Goal: Ask a question

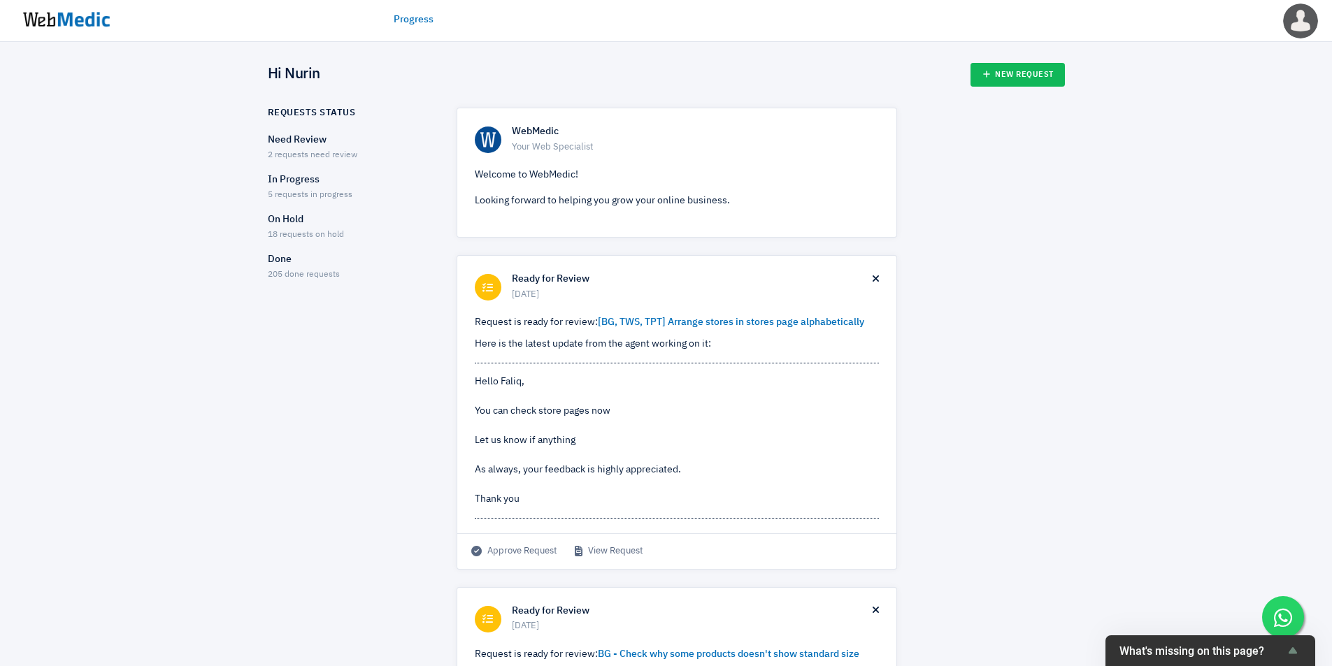
click at [299, 185] on p "In Progress" at bounding box center [350, 180] width 164 height 15
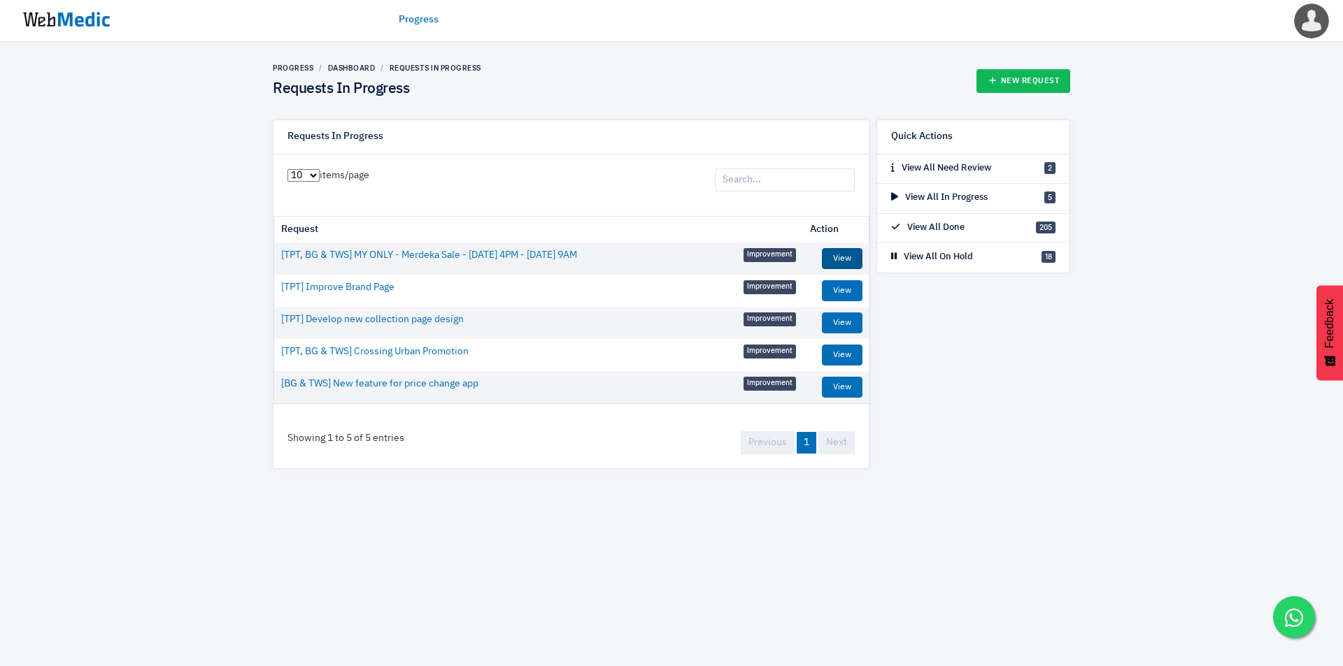
click at [843, 255] on link "View" at bounding box center [842, 258] width 41 height 21
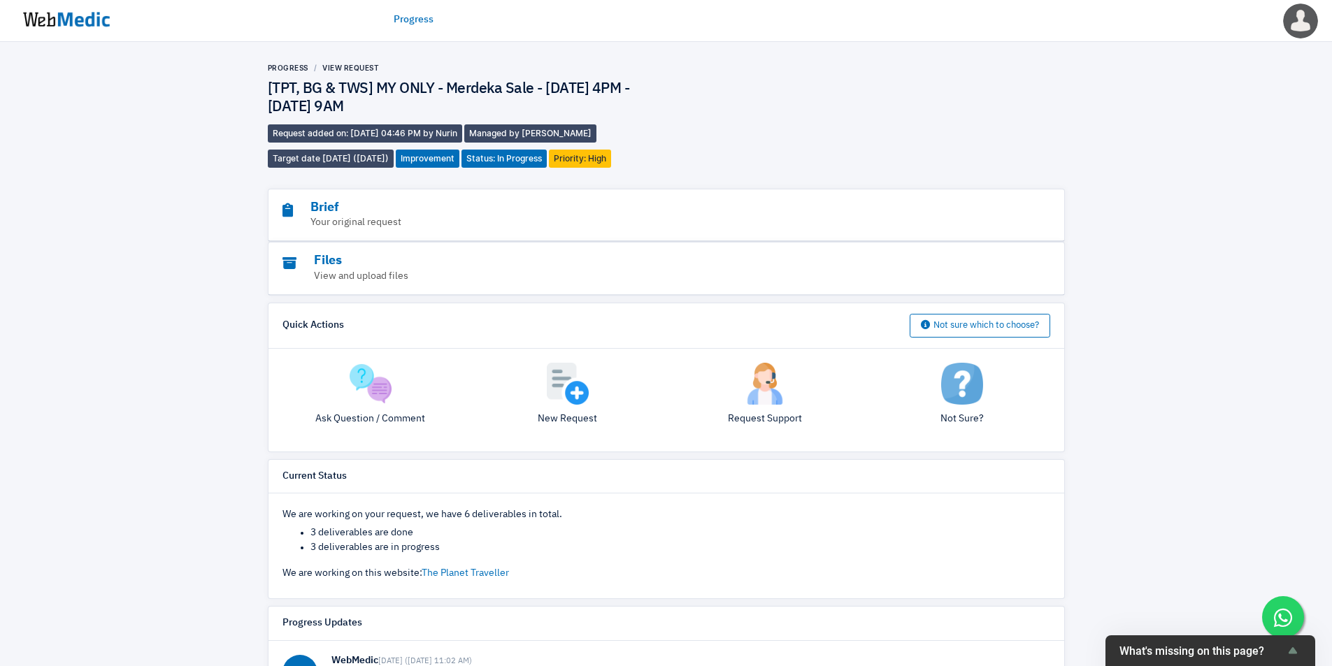
click at [358, 394] on img at bounding box center [371, 384] width 42 height 42
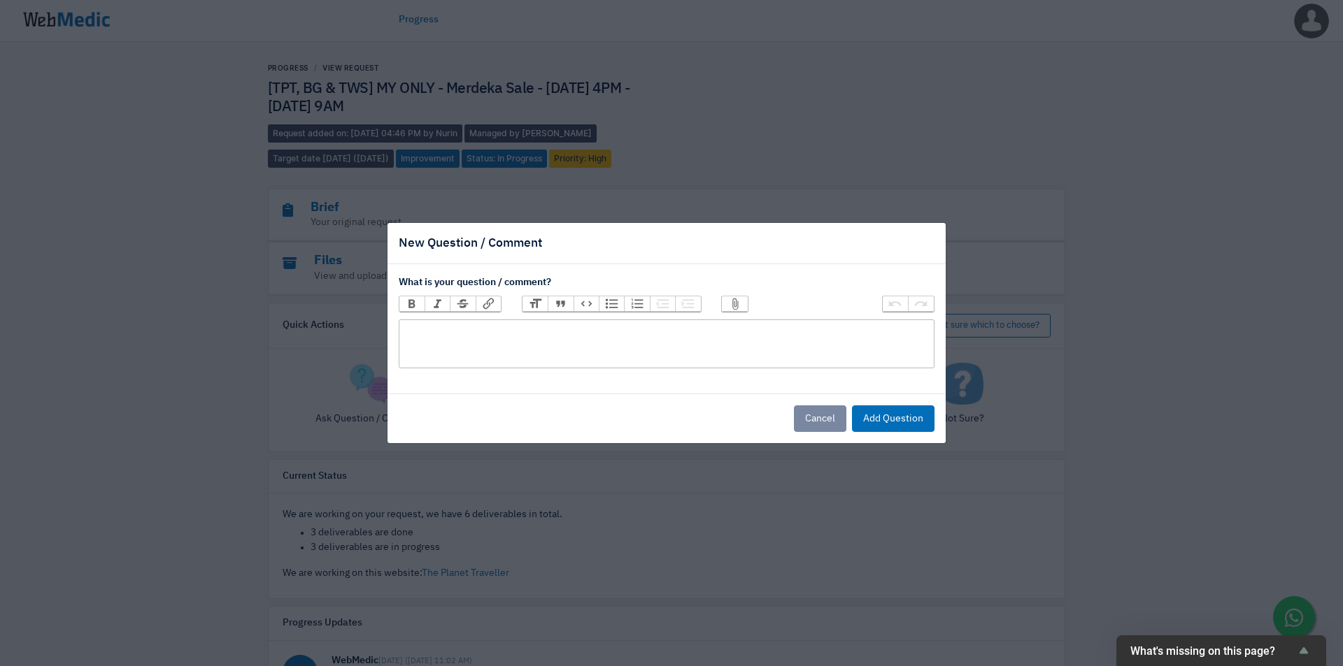
click at [656, 347] on trix-editor at bounding box center [667, 344] width 536 height 49
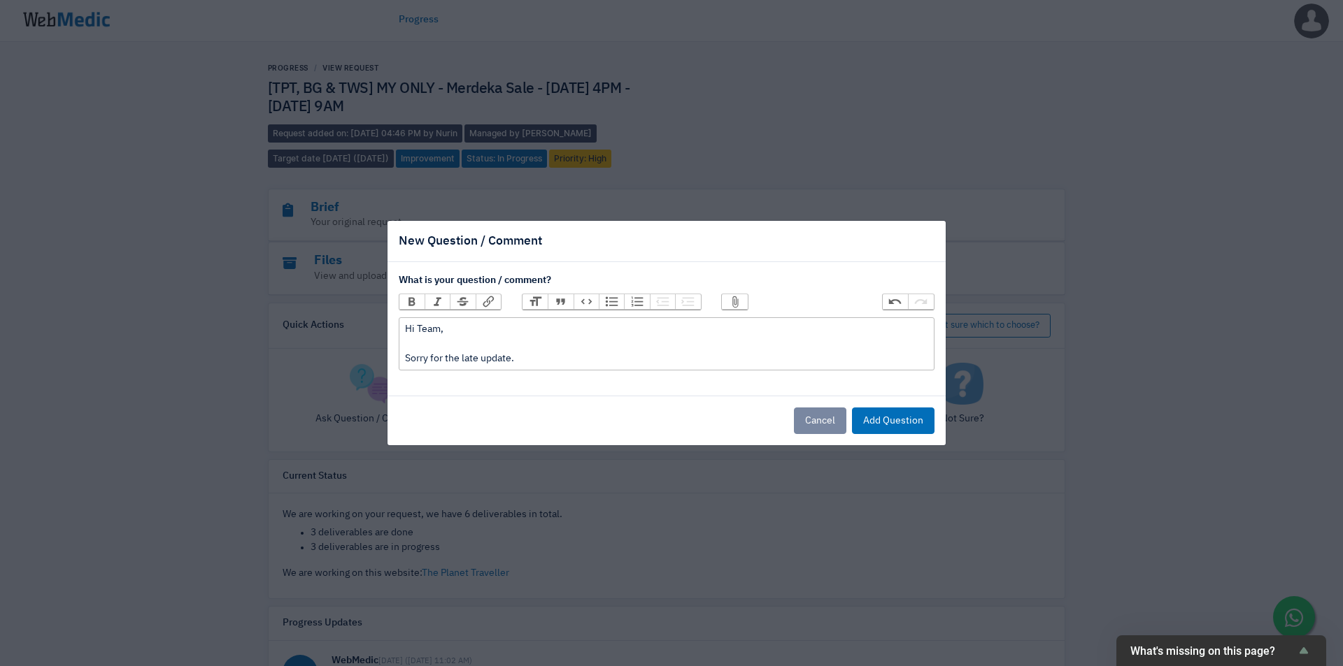
click at [547, 363] on div "Hi Team, Sorry for the late update." at bounding box center [666, 344] width 522 height 44
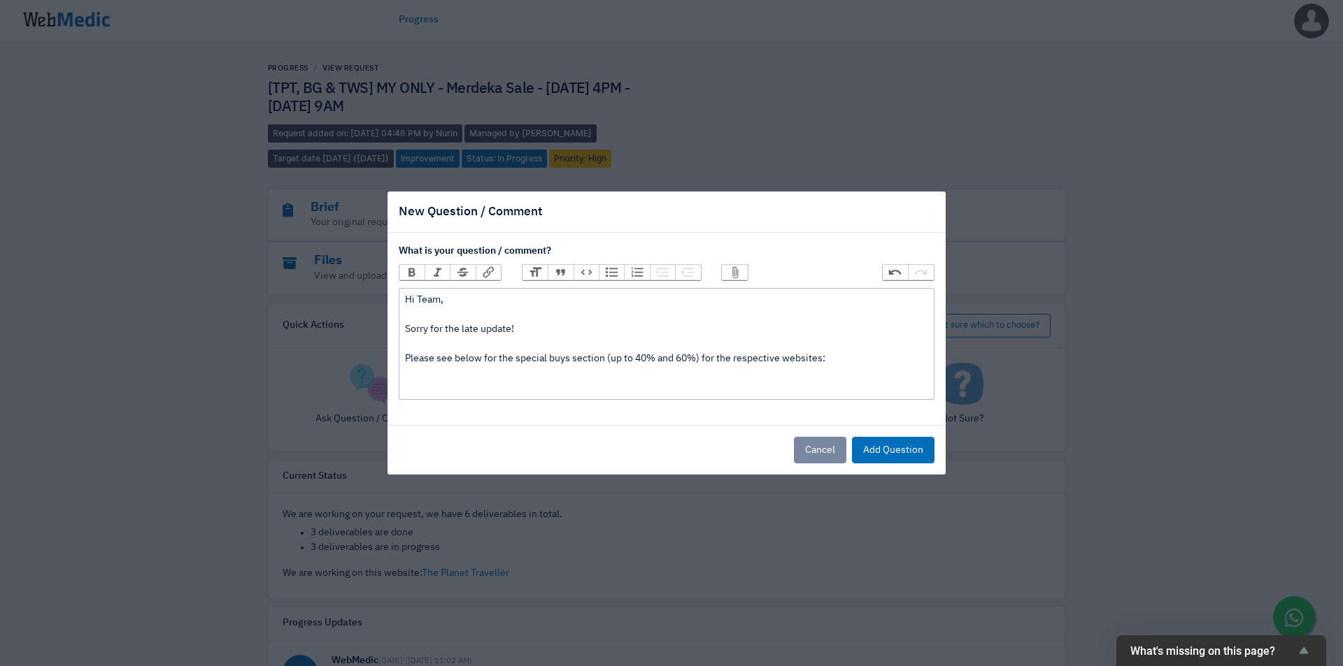
click at [420, 390] on div "Hi Team, Sorry for the late update! Please see below for the special buys secti…" at bounding box center [666, 344] width 522 height 103
paste trix-editor "<div>Hi Team,&nbsp;<br><br>Sorry for the late update!<br><br>Please see below f…"
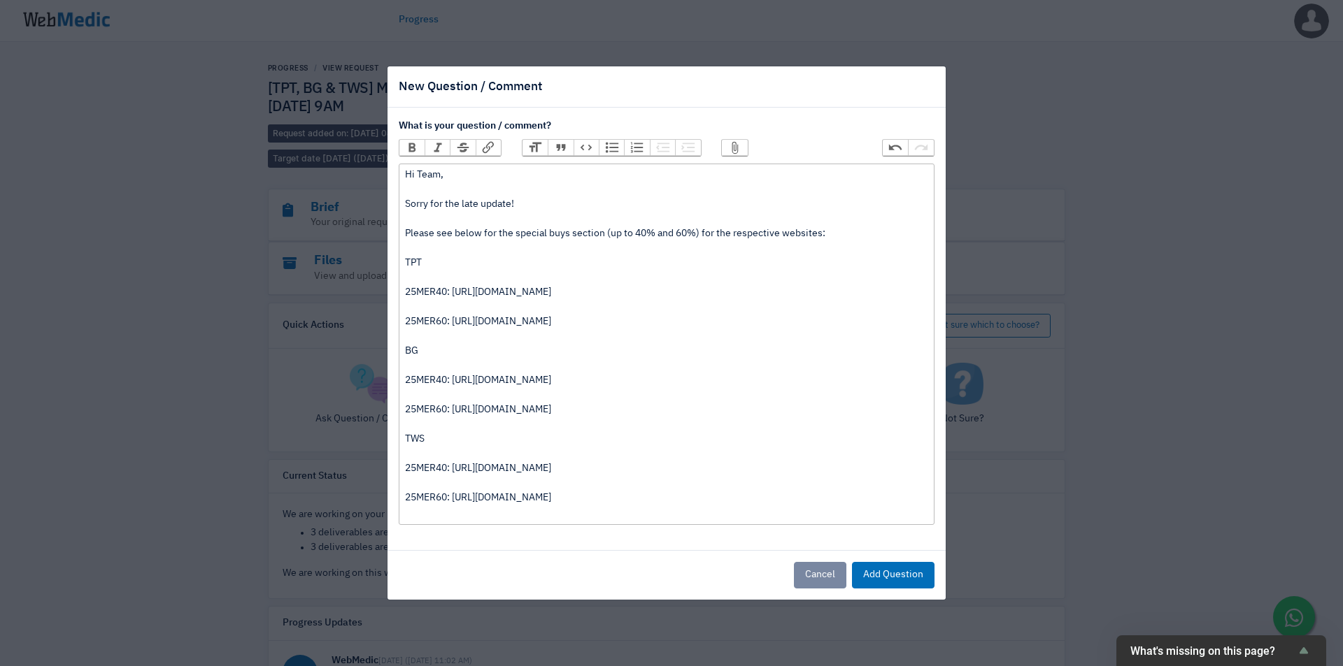
click at [447, 289] on div "25MER40: https://admin.shopify.com/store/theplanettravellersg/collections/32658…" at bounding box center [666, 299] width 522 height 29
click at [448, 324] on div "25MER60: https://admin.shopify.com/store/theplanettravellersg/collections/32658…" at bounding box center [666, 329] width 522 height 29
click at [448, 411] on div "25MER60: https://admin.shopify.com/store/boardinggatesg/collections/504077779232" at bounding box center [666, 417] width 522 height 29
click at [831, 496] on div "Up to 60%: https://admin.shopify.com/store/thewalletshopsg/collections/52179969…" at bounding box center [666, 505] width 522 height 29
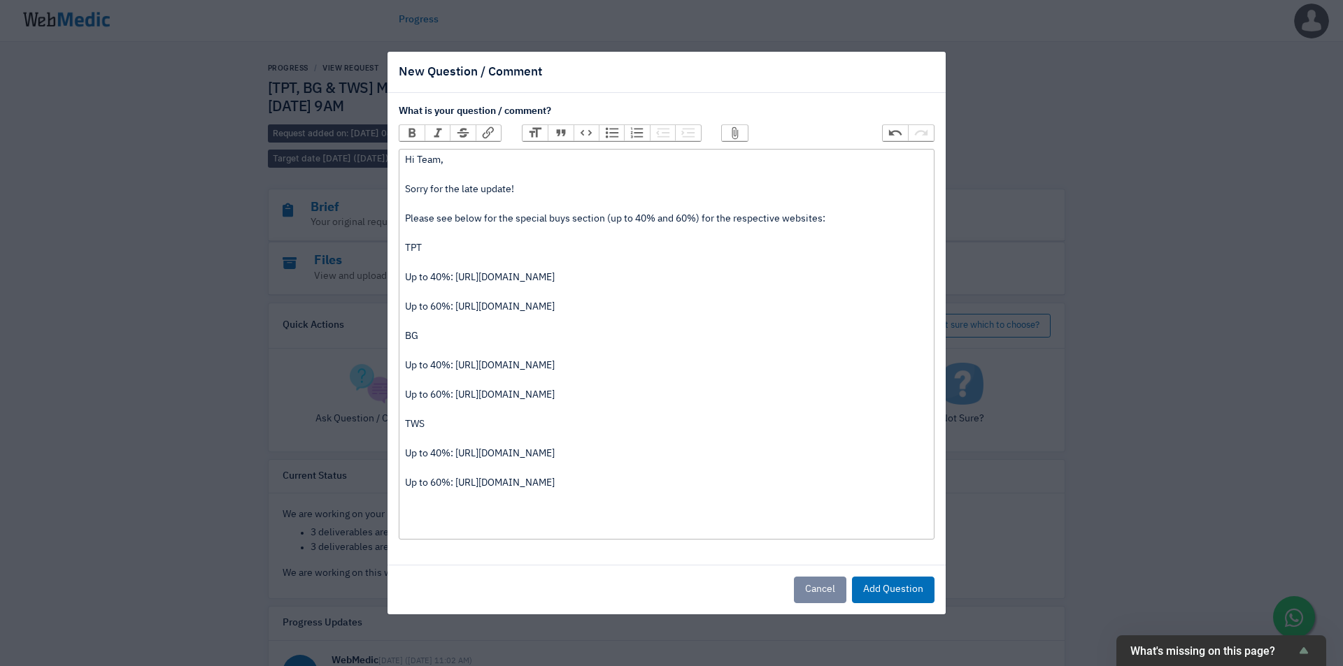
click at [426, 260] on div "Hi Team, Sorry for the late update! Please see below for the special buys secti…" at bounding box center [666, 211] width 522 height 117
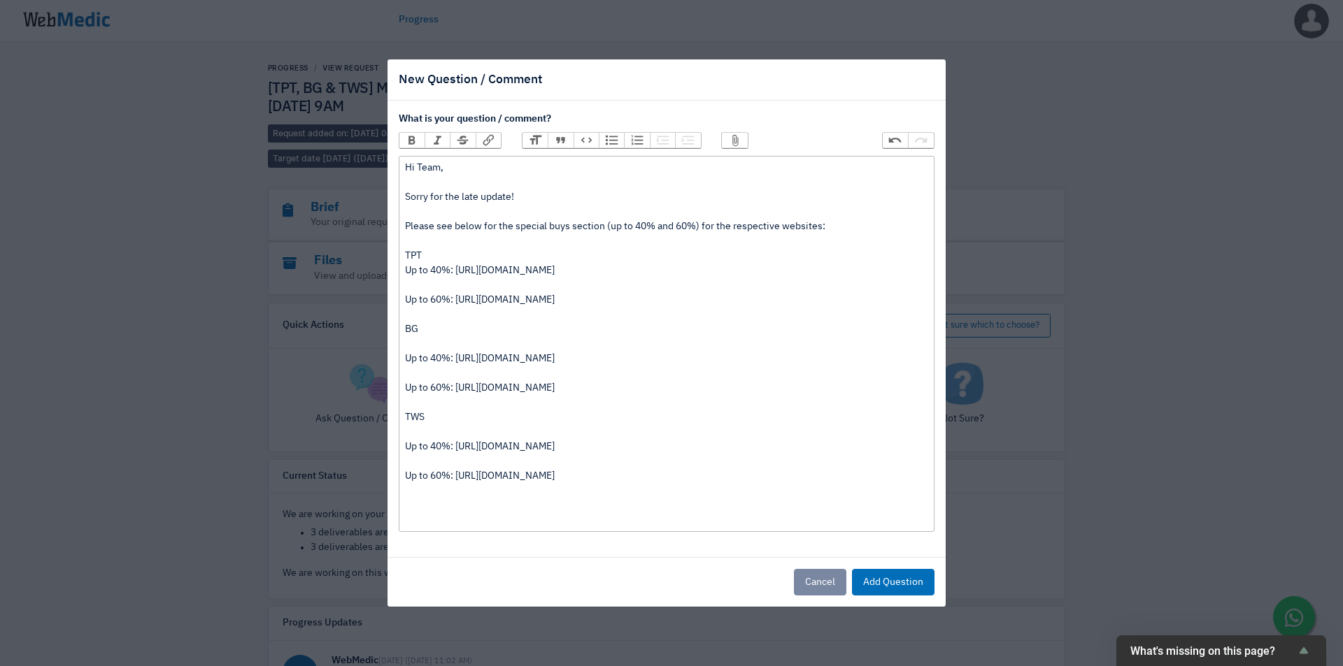
click at [418, 283] on div "Up to 40%: https://admin.shopify.com/store/theplanettravellersg/collections/326…" at bounding box center [666, 278] width 522 height 29
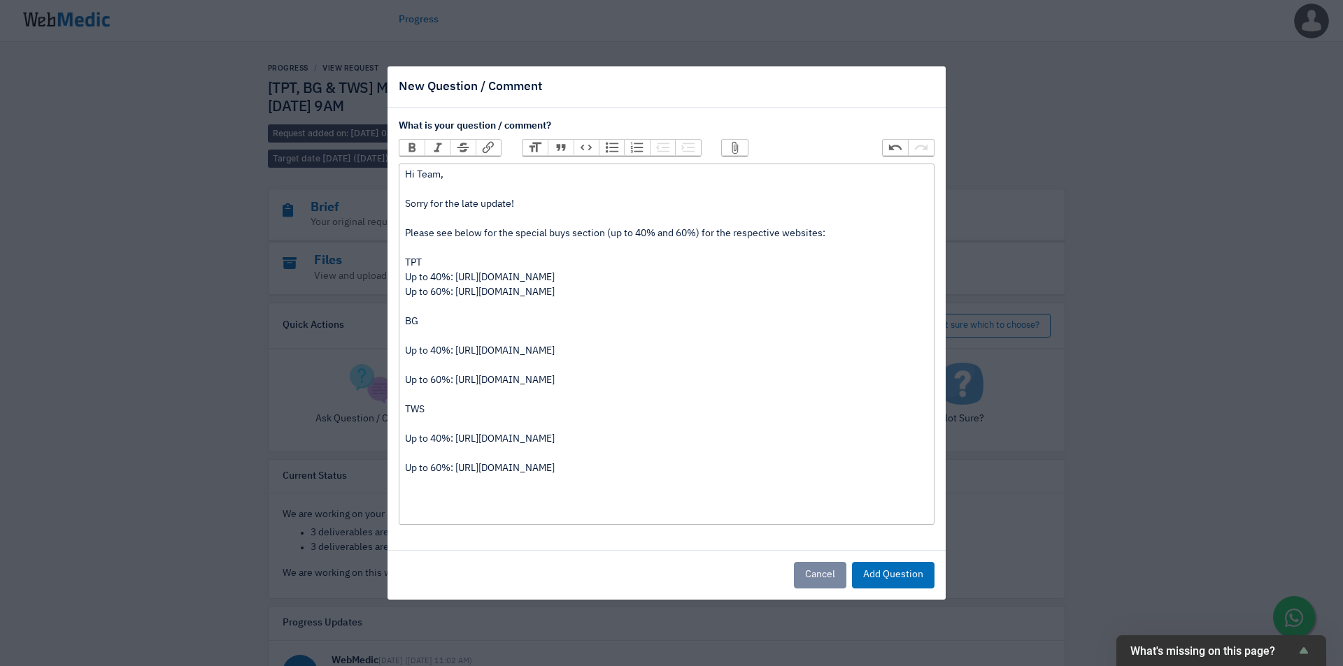
click at [420, 333] on div "BG" at bounding box center [666, 329] width 522 height 29
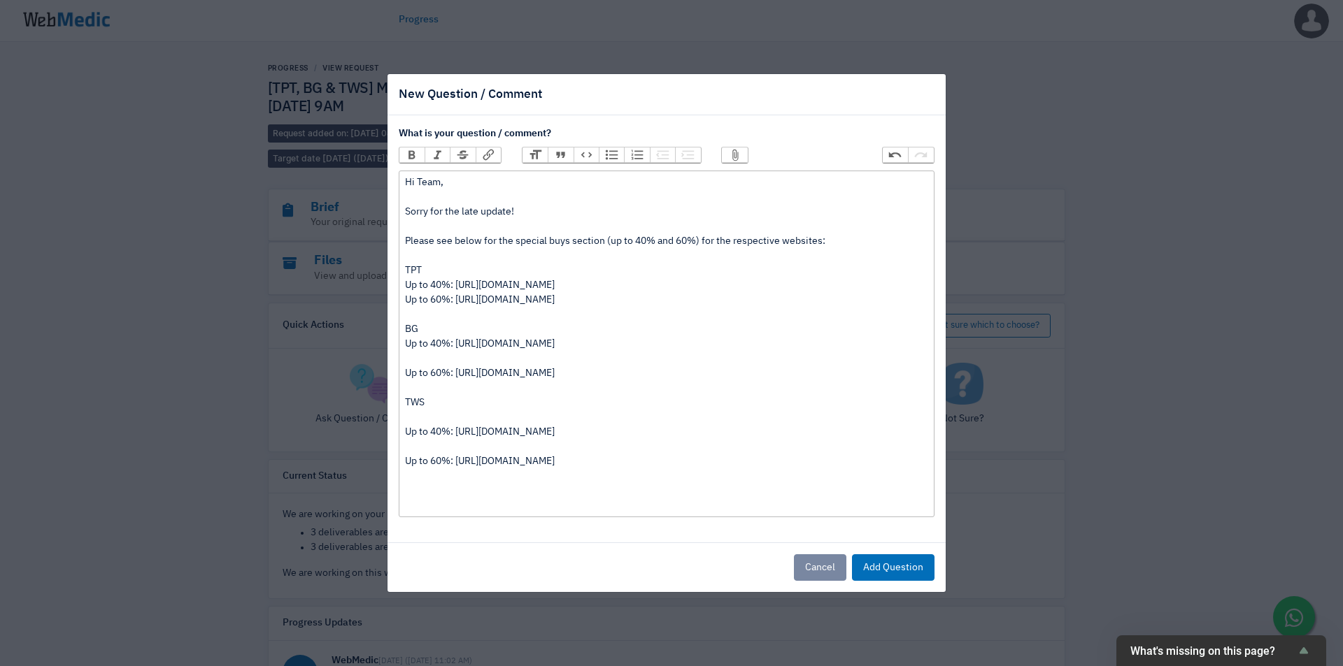
click at [419, 357] on div "Up to 40%: https://admin.shopify.com/store/boardinggatesg/collections/504077746…" at bounding box center [666, 351] width 522 height 29
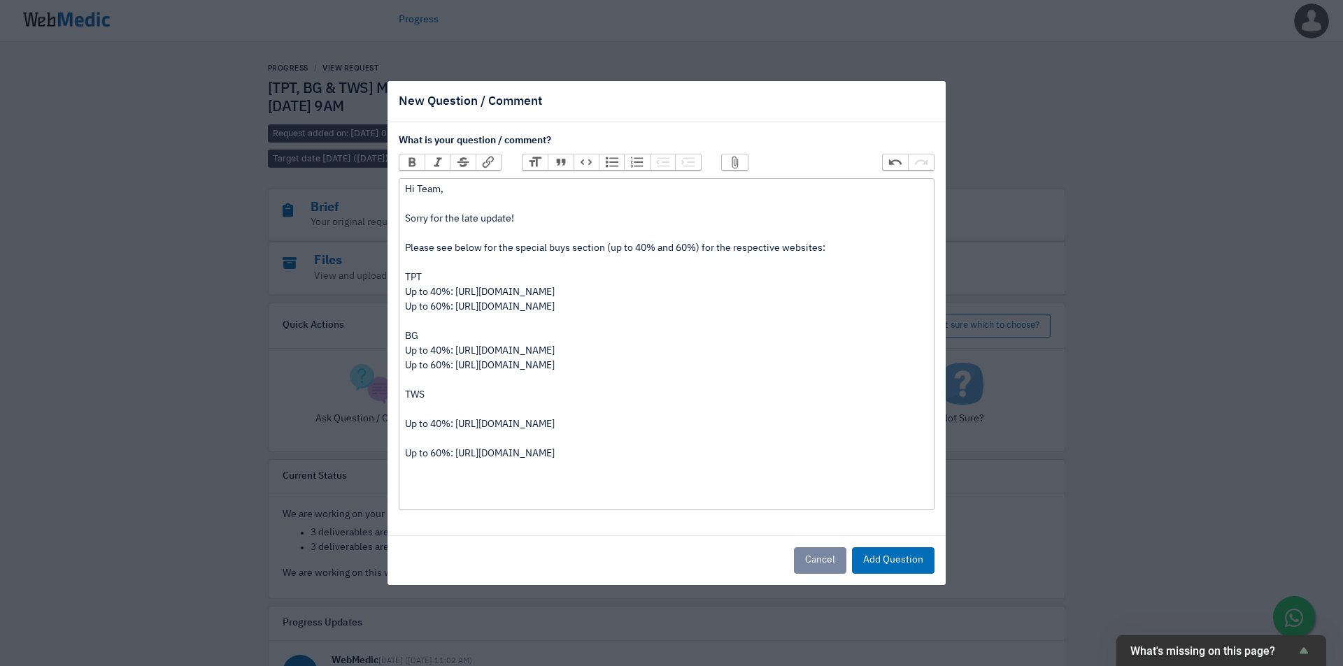
click at [424, 408] on div "TWS" at bounding box center [666, 402] width 522 height 29
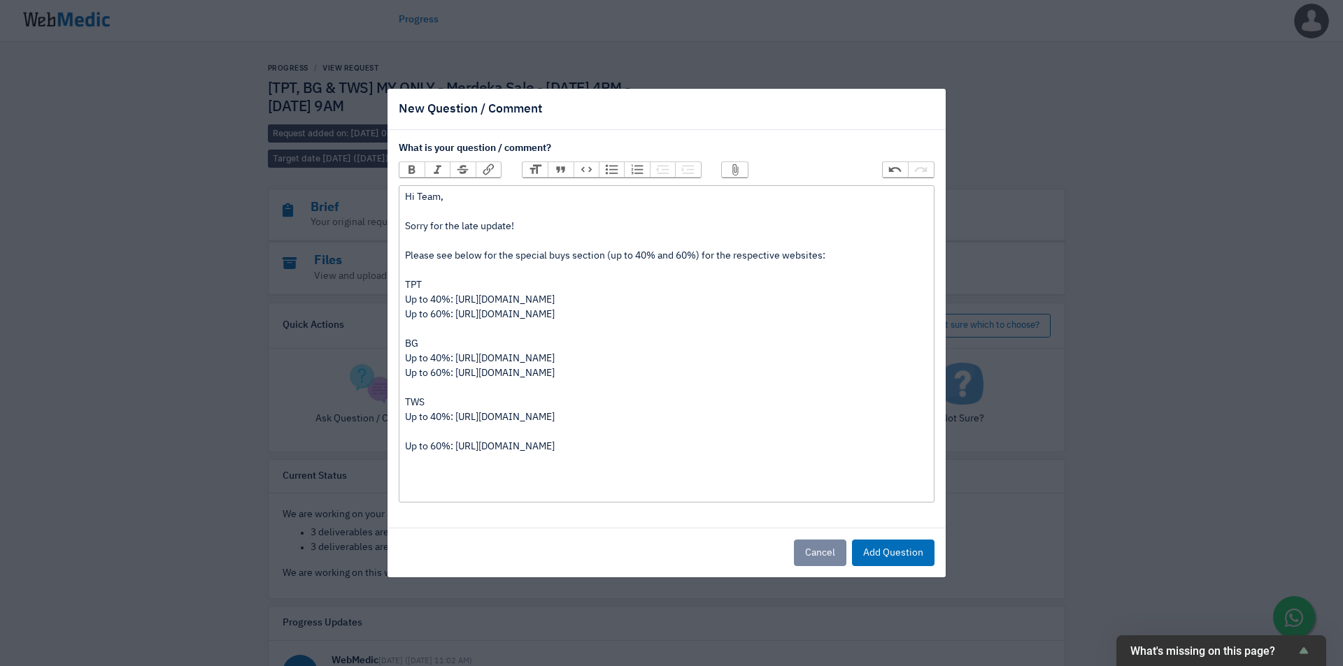
click at [429, 434] on div "Up to 40%: https://admin.shopify.com/store/thewalletshopsg/collections/52179966…" at bounding box center [666, 424] width 522 height 29
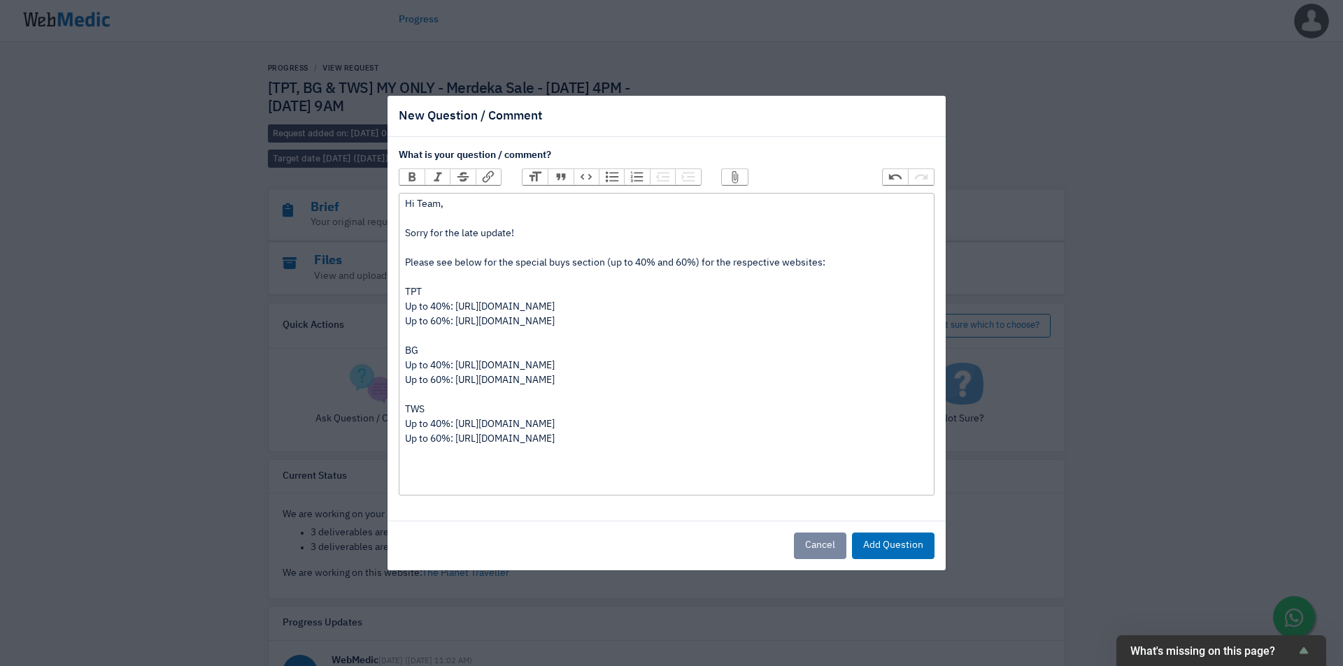
click at [420, 451] on div "Up to 60%: https://admin.shopify.com/store/thewalletshopsg/collections/52179969…" at bounding box center [666, 461] width 522 height 59
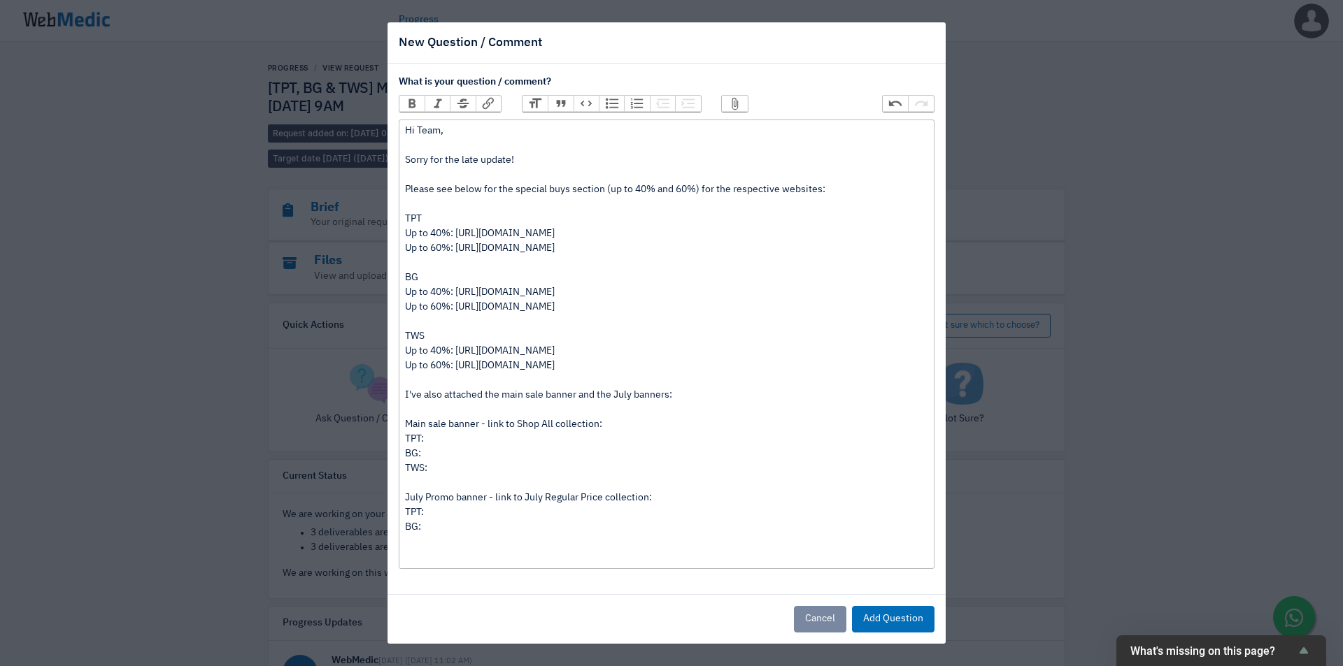
click at [494, 441] on div "Up to 60%: https://admin.shopify.com/store/thewalletshopsg/collections/52179969…" at bounding box center [666, 462] width 522 height 206
paste trix-editor "https://admin.shopify.com/store/theplanettravellersg/collections/308946829485"
click at [458, 452] on div "Up to 60%: https://admin.shopify.com/store/thewalletshopsg/collections/52179969…" at bounding box center [666, 462] width 522 height 206
paste trix-editor "https://admin.shopify.com/store/boardinggatesg/collections/477118988576"
click at [473, 469] on div "Up to 60%: https://admin.shopify.com/store/thewalletshopsg/collections/52179969…" at bounding box center [666, 462] width 522 height 206
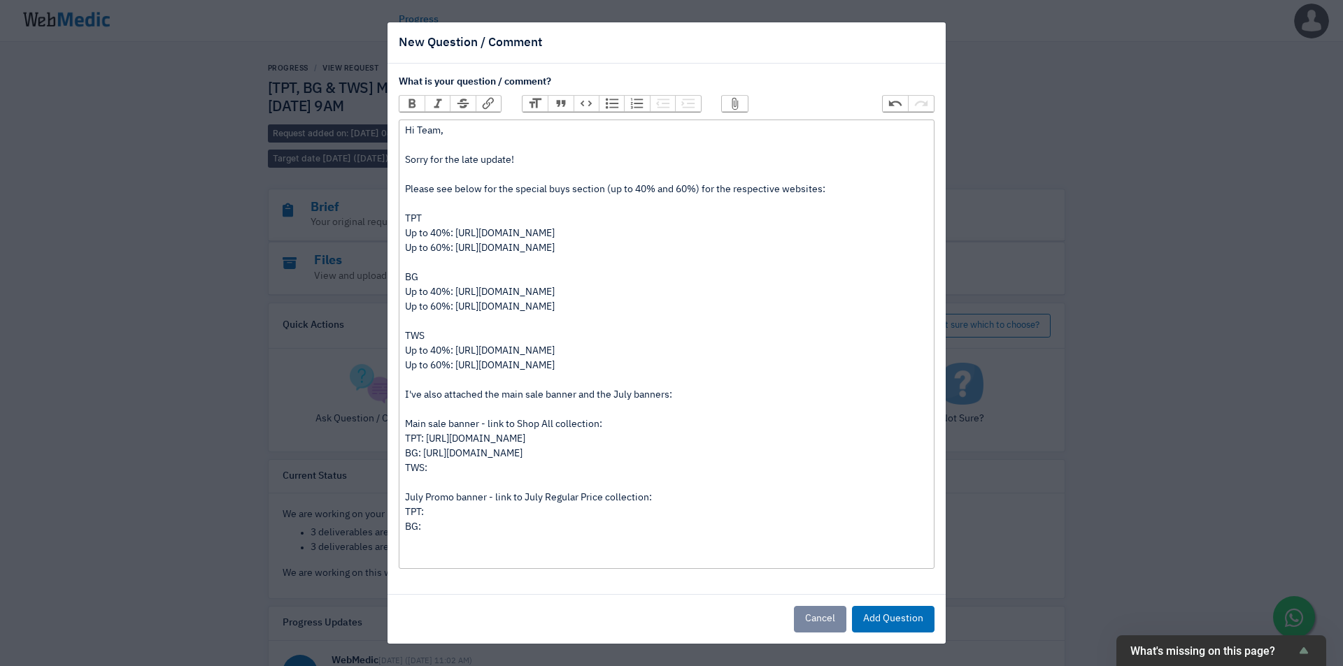
paste trix-editor "<div>Hi Team,&nbsp;<br><br>Sorry for the late update!<br><br>Please see below f…"
click at [472, 509] on div "Up to 60%: https://admin.shopify.com/store/thewalletshopsg/collections/52179969…" at bounding box center [666, 462] width 522 height 206
paste trix-editor "https://admin.shopify.com/store/theplanettravellersg/collections/319166677165"
click at [450, 520] on div "Up to 60%: https://admin.shopify.com/store/thewalletshopsg/collections/52179969…" at bounding box center [666, 462] width 522 height 206
click at [442, 533] on div "Up to 60%: https://admin.shopify.com/store/thewalletshopsg/collections/52179969…" at bounding box center [666, 462] width 522 height 206
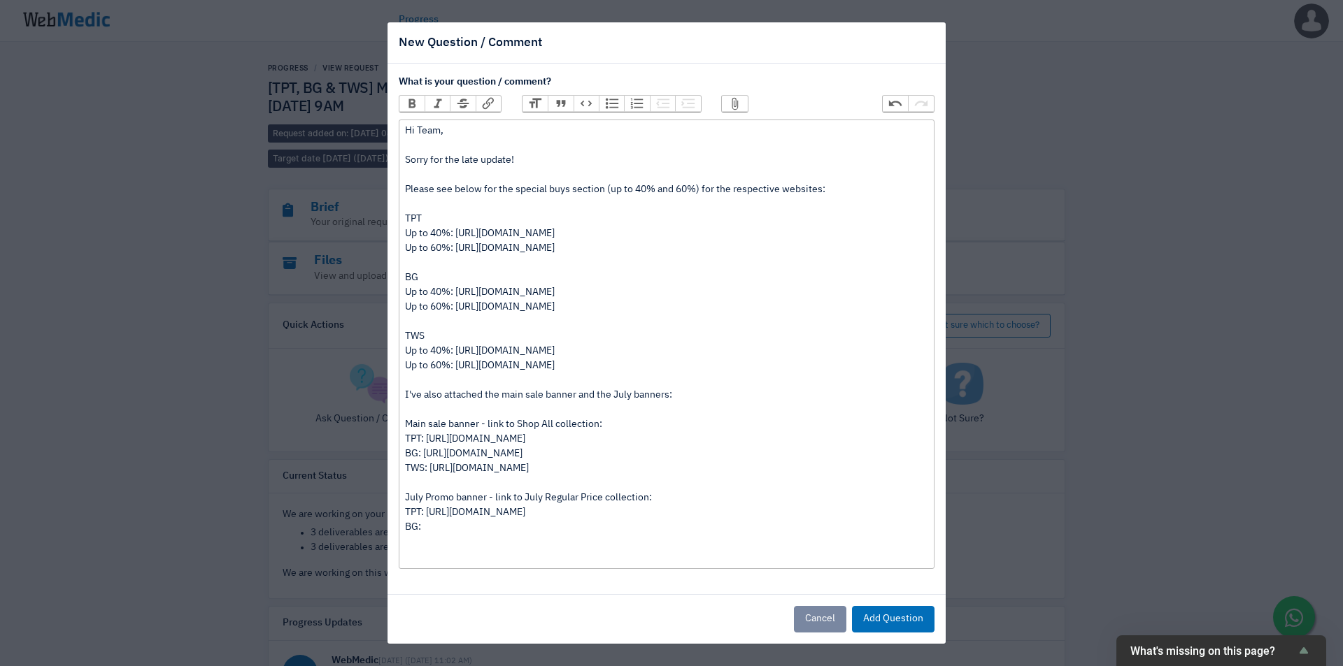
paste trix-editor "<div>Hi Team,&nbsp;<br><br>Sorry for the late update!<br><br>Please see below f…"
click at [627, 424] on div "Up to 60%: https://admin.shopify.com/store/thewalletshopsg/collections/52179969…" at bounding box center [666, 462] width 522 height 206
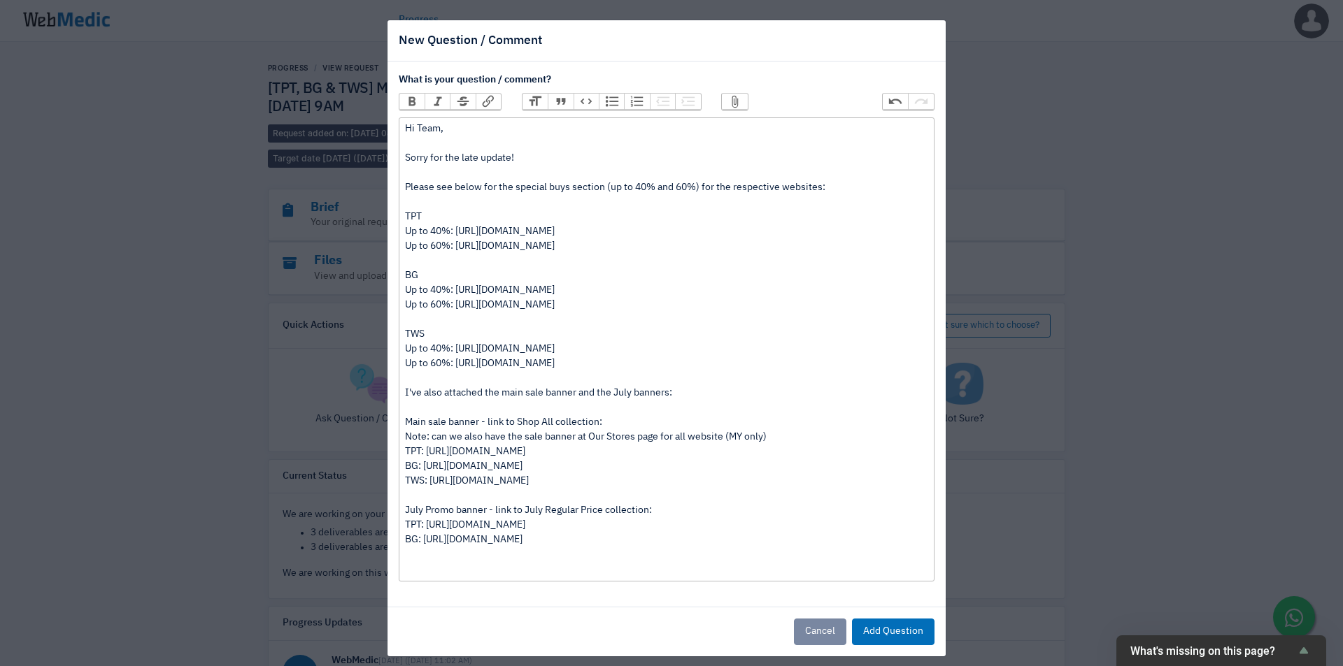
click at [526, 563] on div "Up to 60%: https://admin.shopify.com/store/thewalletshopsg/collections/52179969…" at bounding box center [666, 467] width 522 height 220
click at [399, 395] on trix-editor "Hi Team, Sorry for the late update! Please see below for the special buys secti…" at bounding box center [667, 349] width 536 height 464
click at [628, 575] on div "Up to 60%: https://admin.shopify.com/store/thewalletshopsg/collections/52179969…" at bounding box center [666, 467] width 522 height 220
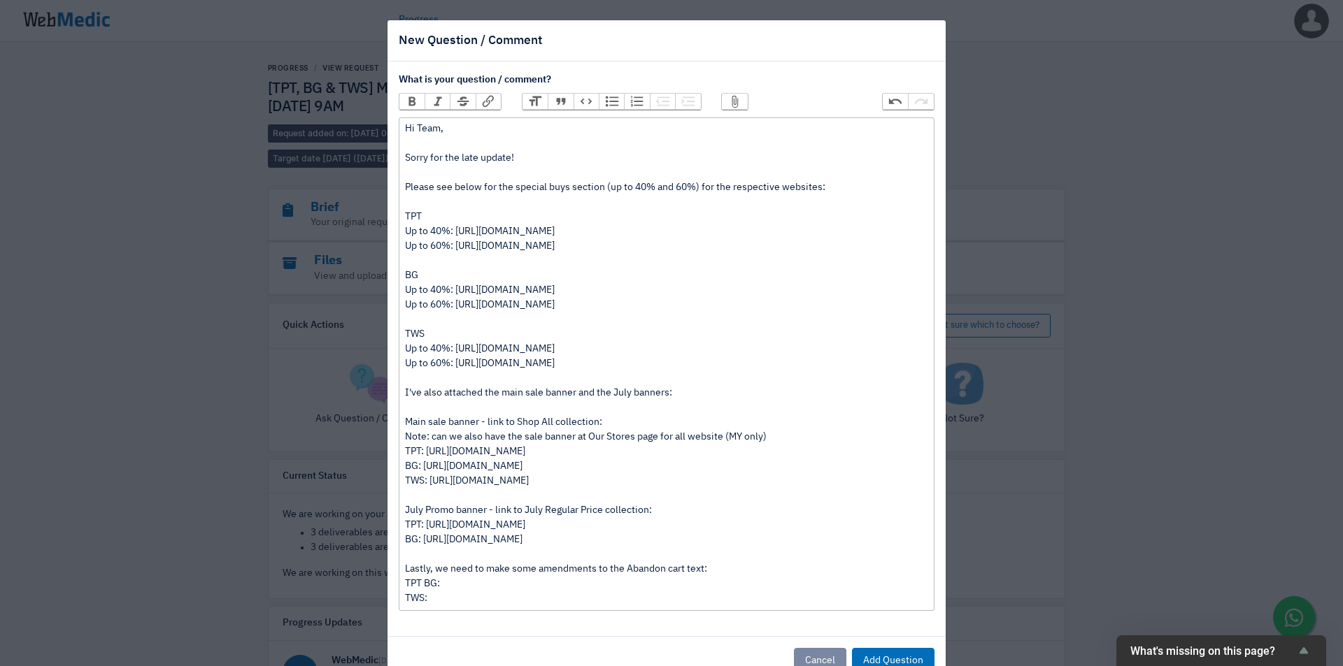
type trix-editor "<div>Hi Team,&nbsp;<br><br>Sorry for the late update!<br><br>Please see below f…"
click at [807, 422] on div "Up to 60%: https://admin.shopify.com/store/thewalletshopsg/collections/52179969…" at bounding box center [666, 482] width 522 height 250
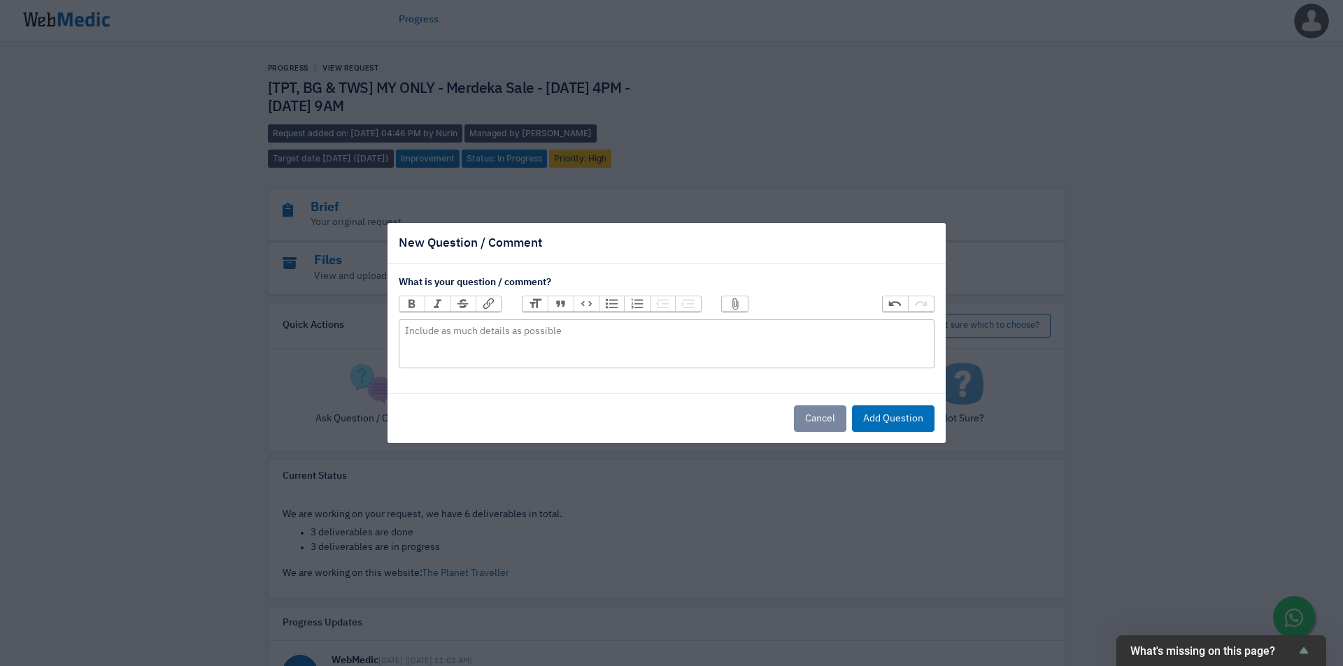
click at [910, 119] on div "New Question / Comment What is your question / comment? Bold Italic Strikethrou…" at bounding box center [671, 333] width 1343 height 666
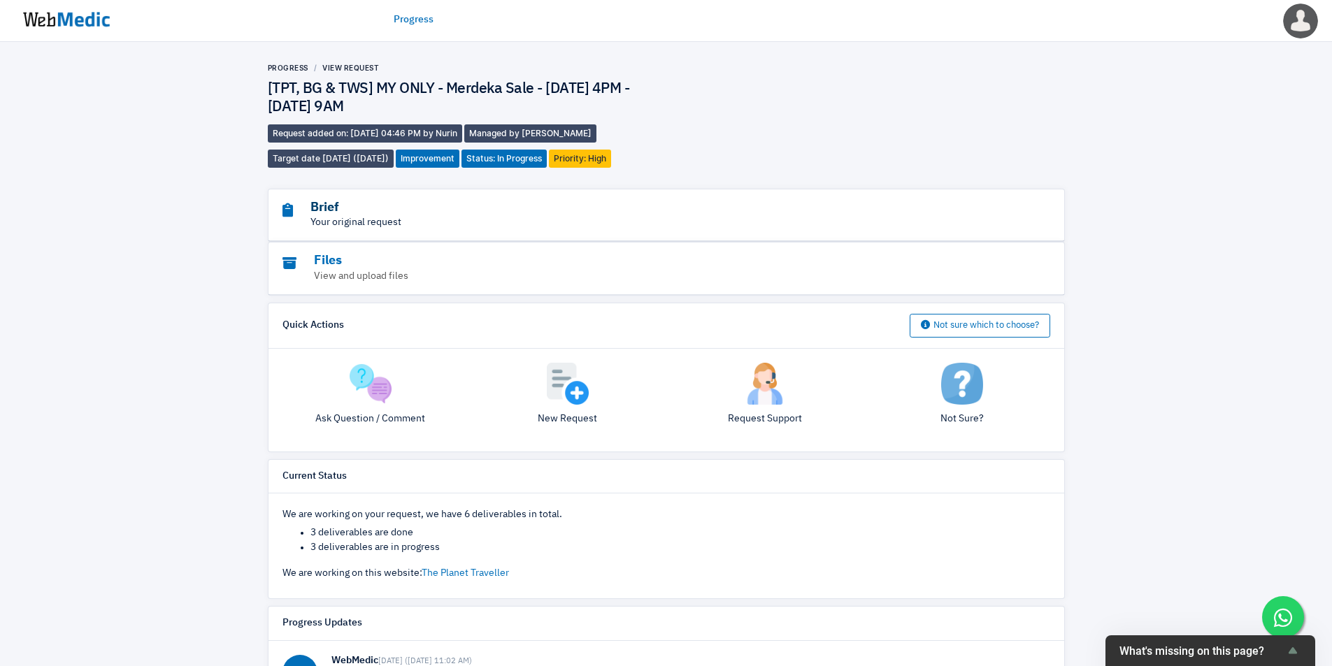
click at [471, 204] on h3 "Brief" at bounding box center [627, 208] width 691 height 16
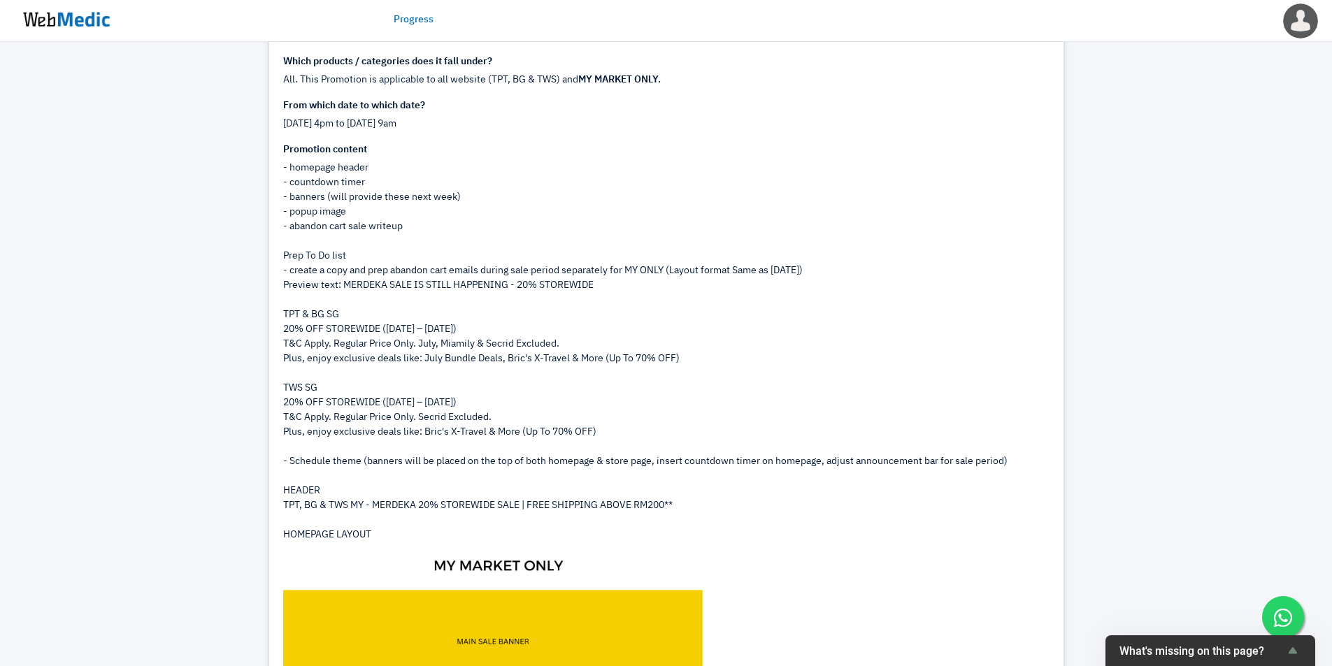
scroll to position [350, 0]
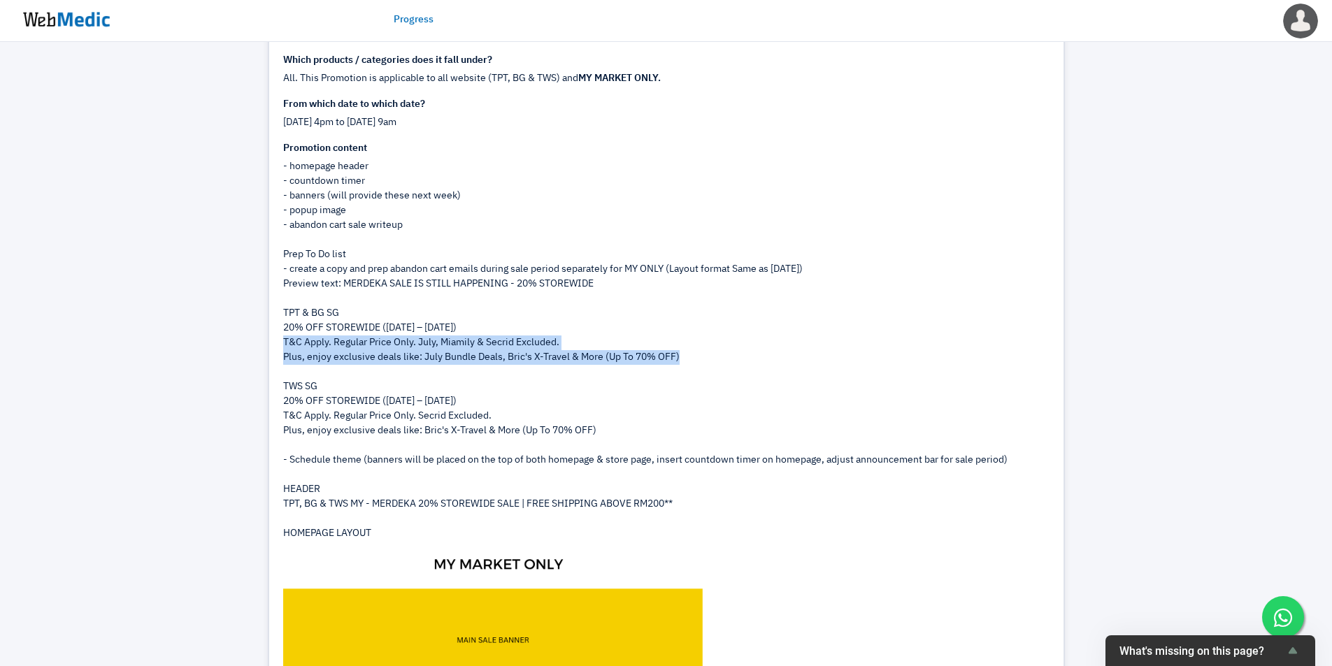
drag, startPoint x: 688, startPoint y: 350, endPoint x: 282, endPoint y: 347, distance: 405.6
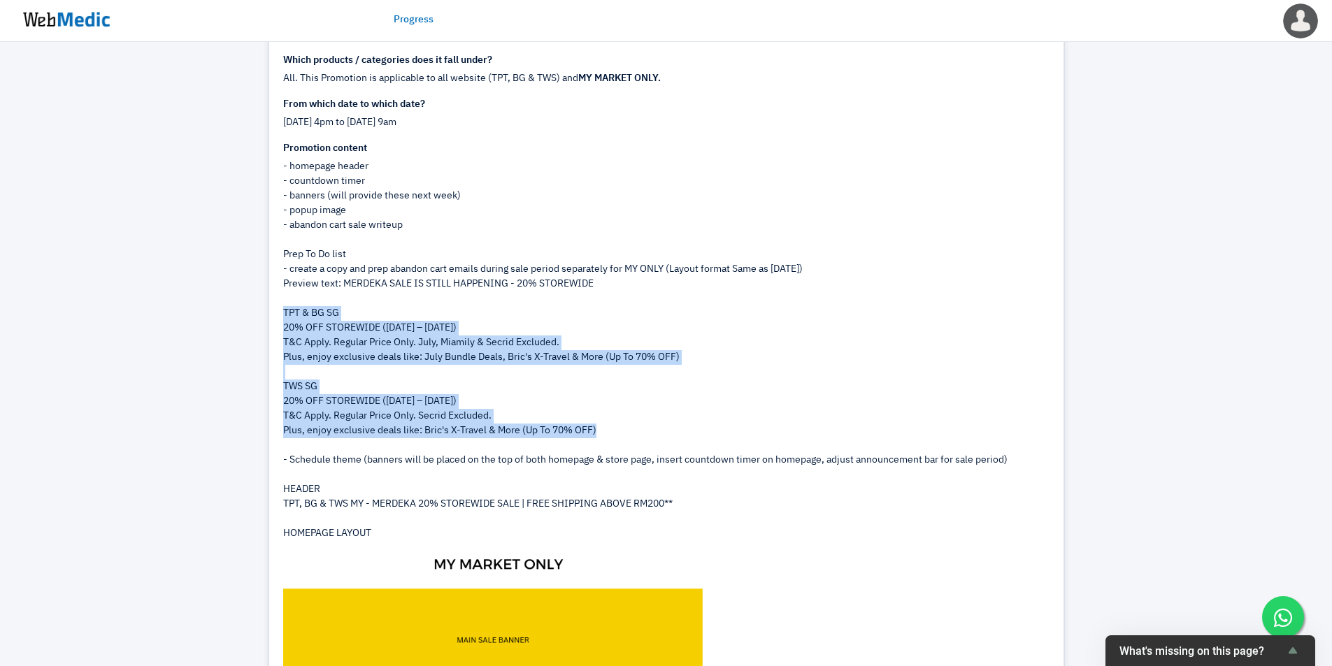
drag, startPoint x: 625, startPoint y: 428, endPoint x: 270, endPoint y: 320, distance: 371.2
copy div "TPT & BG SG 20% OFF STOREWIDE (29 August – 1 September 2025) T&C Apply. Regular…"
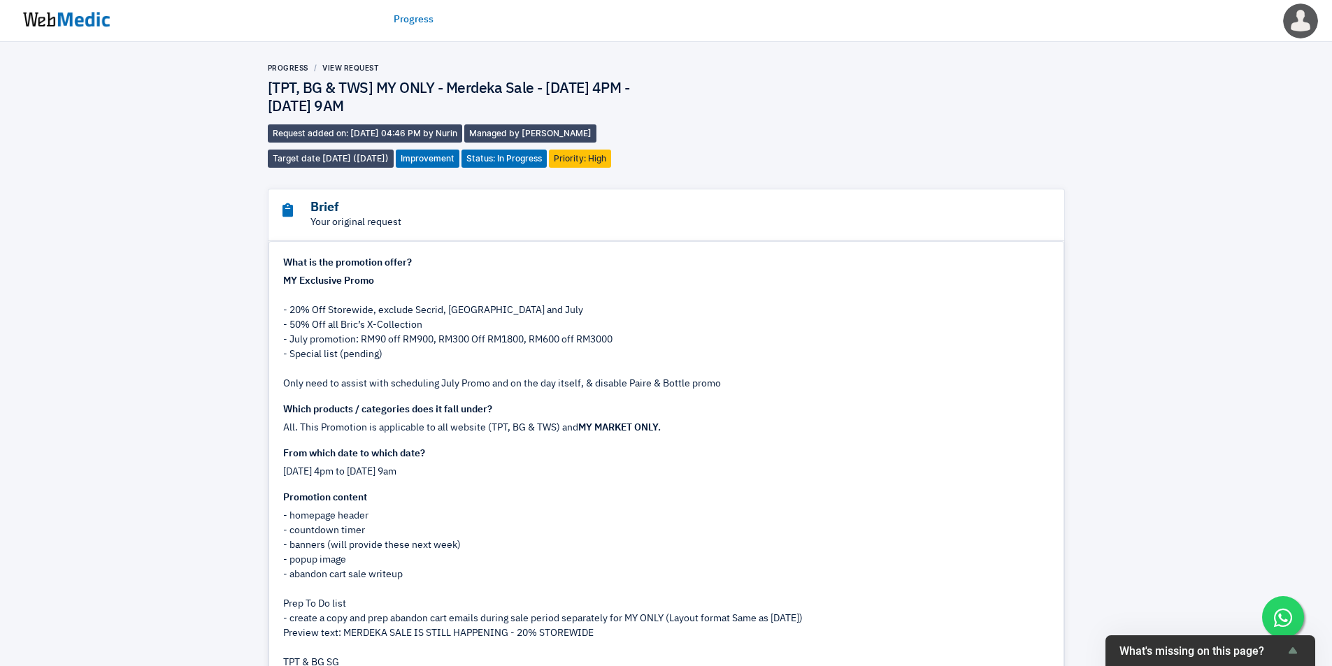
click at [439, 213] on h3 "Brief" at bounding box center [627, 208] width 691 height 16
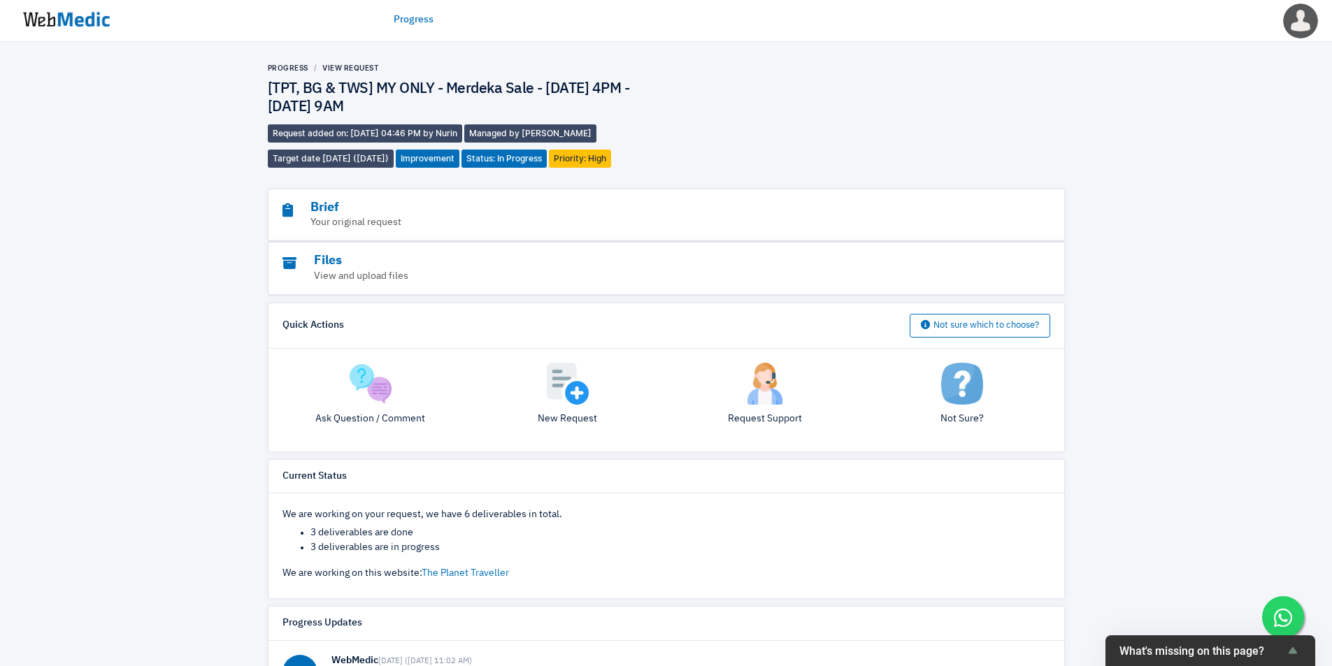
click at [366, 387] on img at bounding box center [371, 384] width 42 height 42
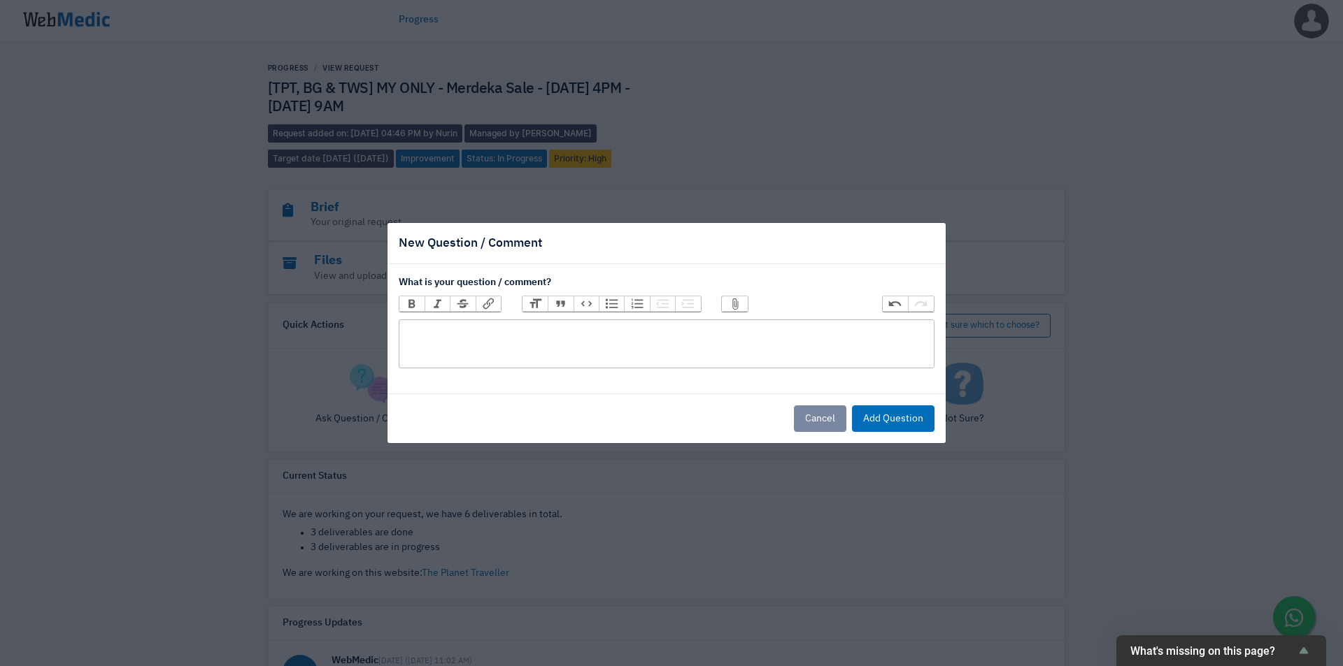
click at [521, 350] on trix-editor at bounding box center [667, 344] width 536 height 49
paste trix-editor "<div>Hi Team,&nbsp;<br>&nbsp;<br>&nbsp;Sorry for the late update!<br>&nbsp;<br>…"
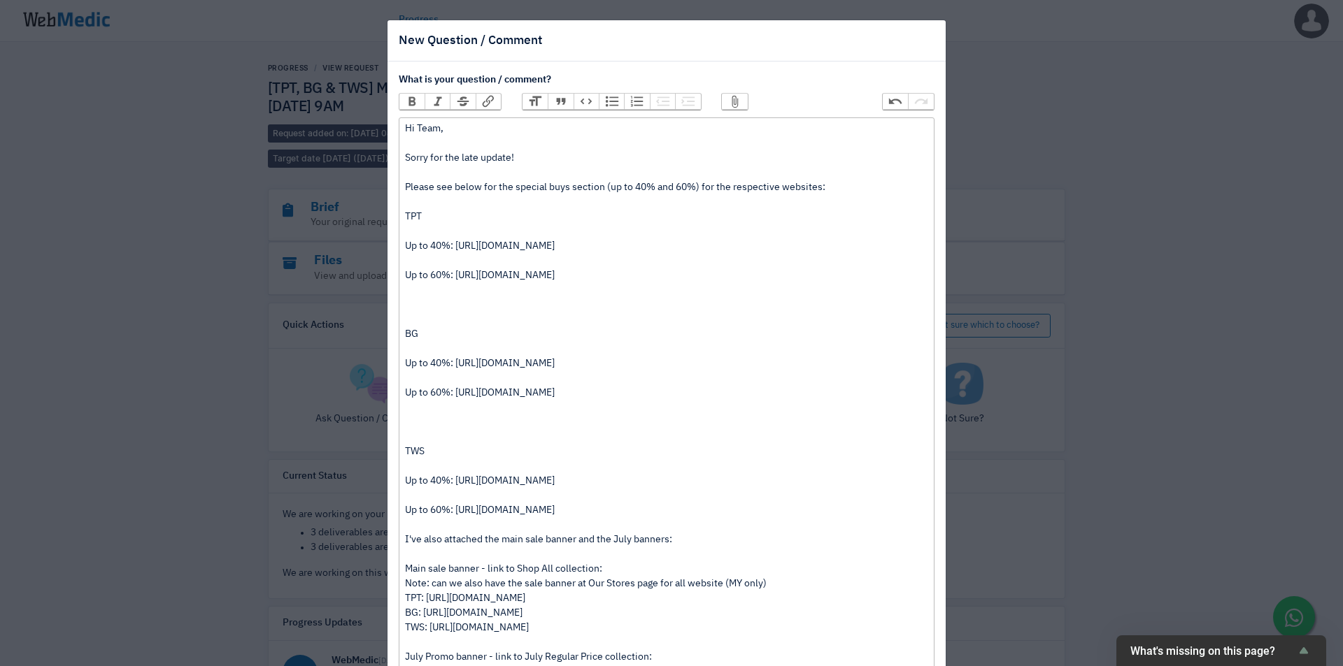
click at [429, 231] on div "Hi Team, Sorry for the late update! Please see below for the special buys secti…" at bounding box center [666, 180] width 522 height 117
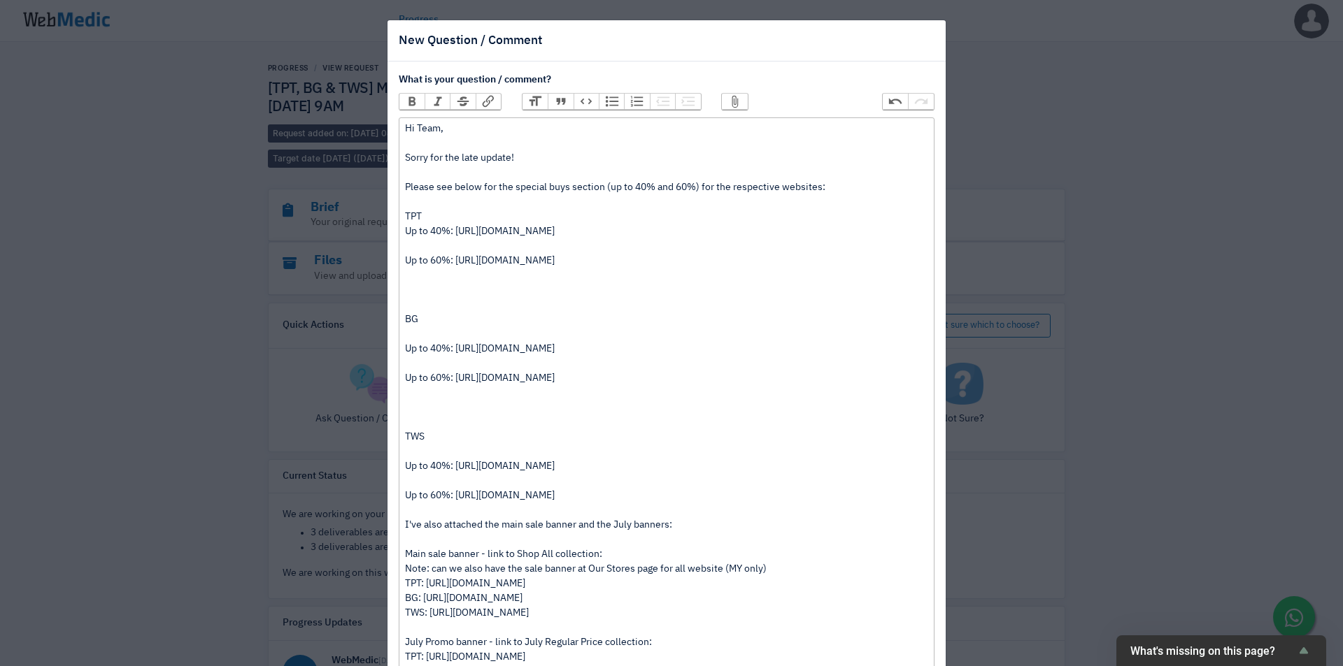
click at [415, 301] on div "Up to 60%: https://admin.shopify.com/store/theplanettravellersg/collections/326…" at bounding box center [666, 283] width 522 height 59
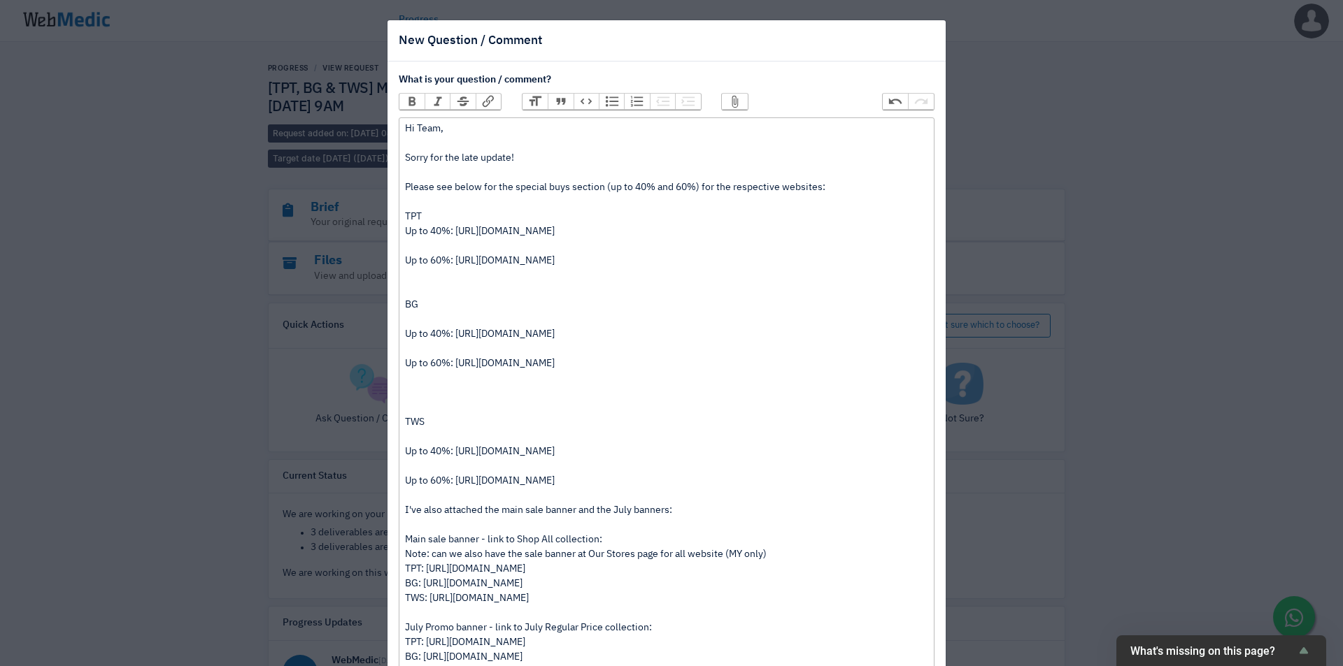
click at [419, 252] on div "Up to 40%: https://admin.shopify.com/store/theplanettravellersg/collections/326…" at bounding box center [666, 238] width 522 height 29
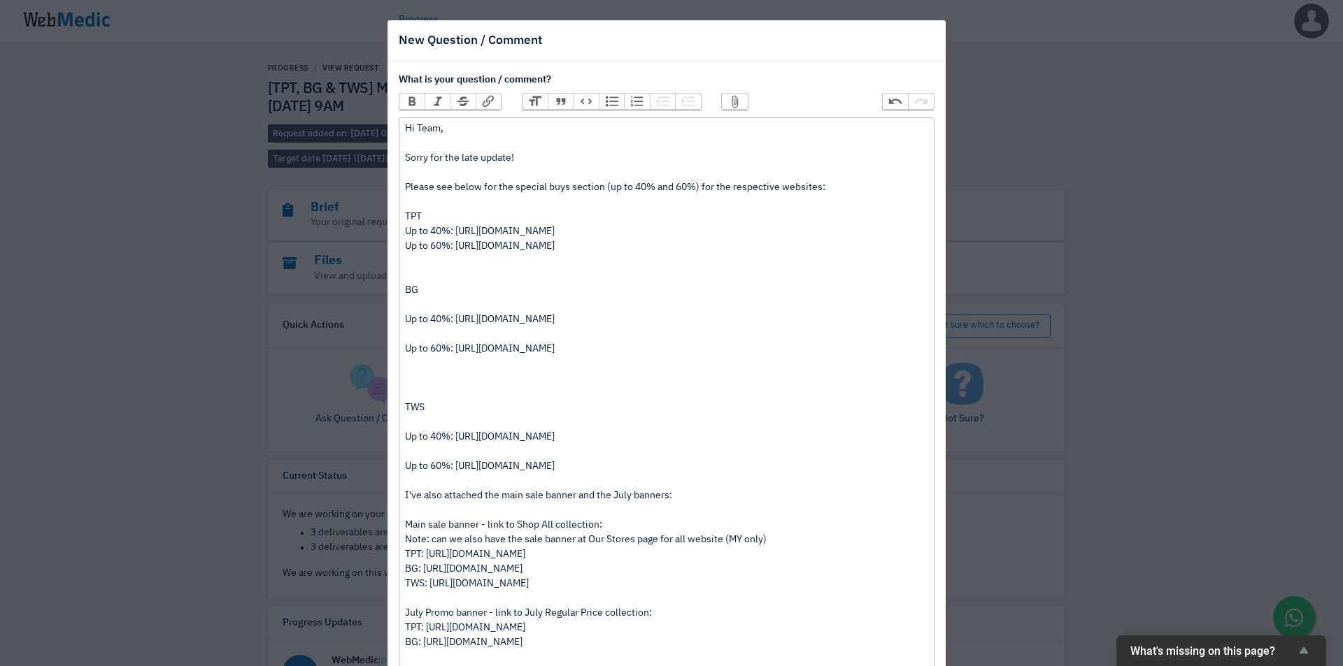
click at [405, 215] on div "Hi Team, Sorry for the late update! Please see below for the special buys secti…" at bounding box center [666, 173] width 522 height 103
click at [405, 187] on div "Hi Team, Sorry for the late update! Please see below for the special buys secti…" at bounding box center [666, 173] width 522 height 103
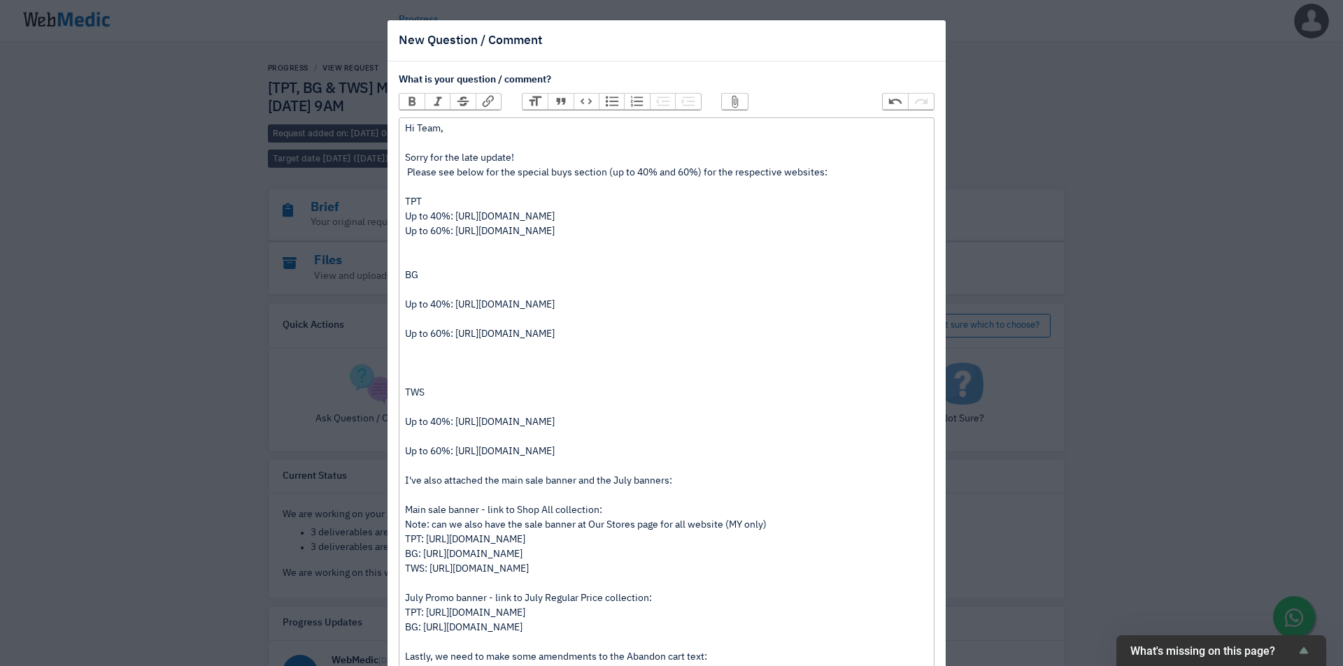
click at [405, 157] on div "Hi Team, Sorry for the late update! Please see below for the special buys secti…" at bounding box center [666, 166] width 522 height 88
click at [405, 174] on div "Hi Team, Sorry for the late update! Please see below for the special buys secti…" at bounding box center [666, 166] width 522 height 88
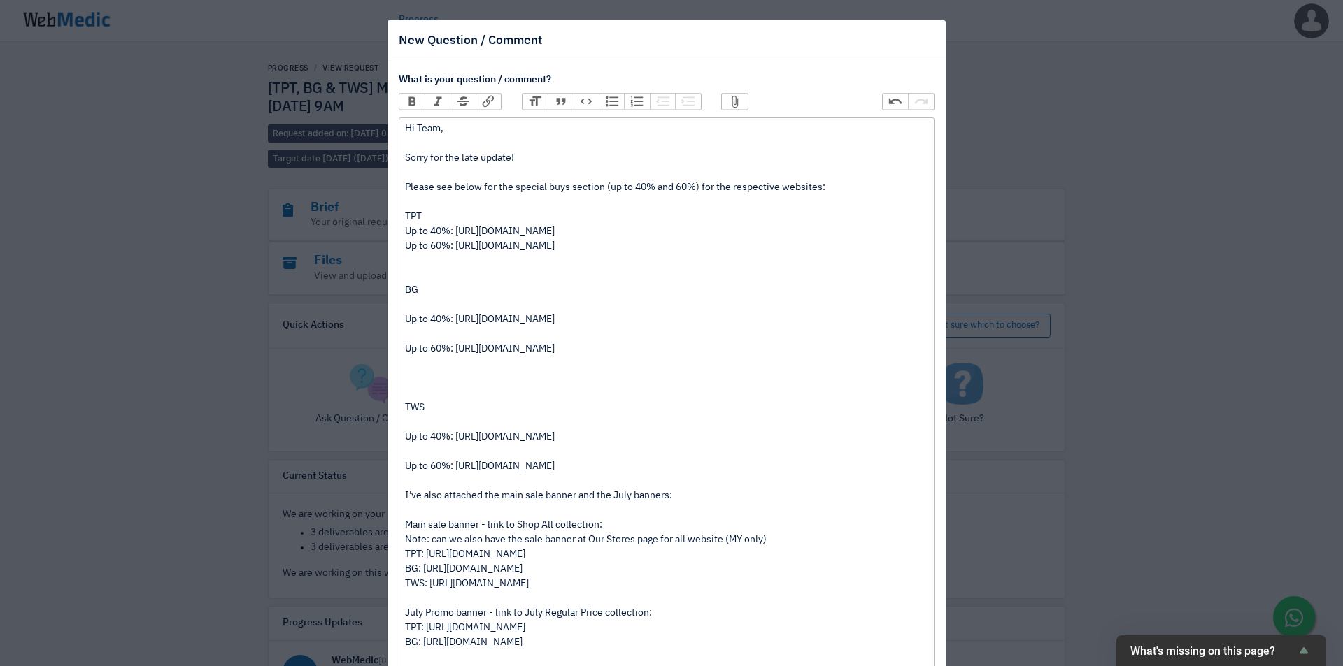
click at [408, 278] on div "Up to 60%: https://admin.shopify.com/store/theplanettravellersg/collections/326…" at bounding box center [666, 261] width 522 height 44
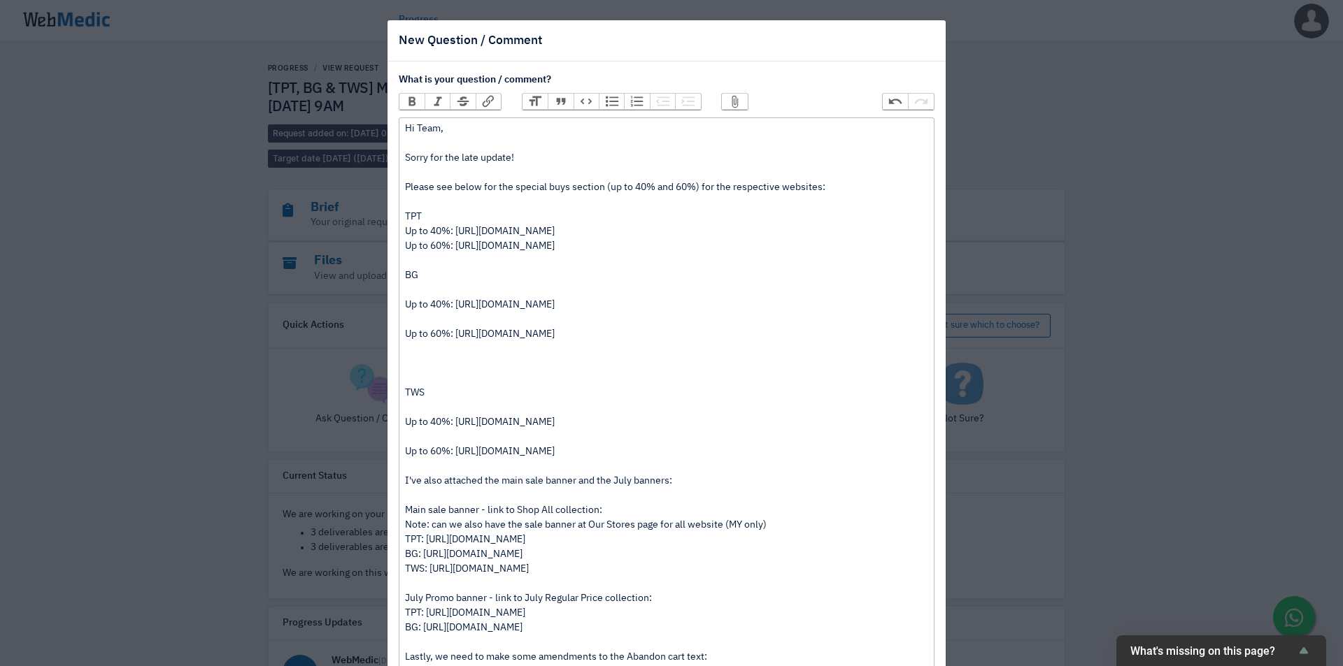
click at [410, 290] on div "BG" at bounding box center [666, 283] width 522 height 29
drag, startPoint x: 399, startPoint y: 273, endPoint x: 426, endPoint y: 280, distance: 27.5
click at [405, 273] on div "BG" at bounding box center [666, 283] width 522 height 29
click at [408, 295] on div "Up to 60%: https://admin.shopify.com/store/theplanettravellersg/collections/326…" at bounding box center [666, 268] width 522 height 59
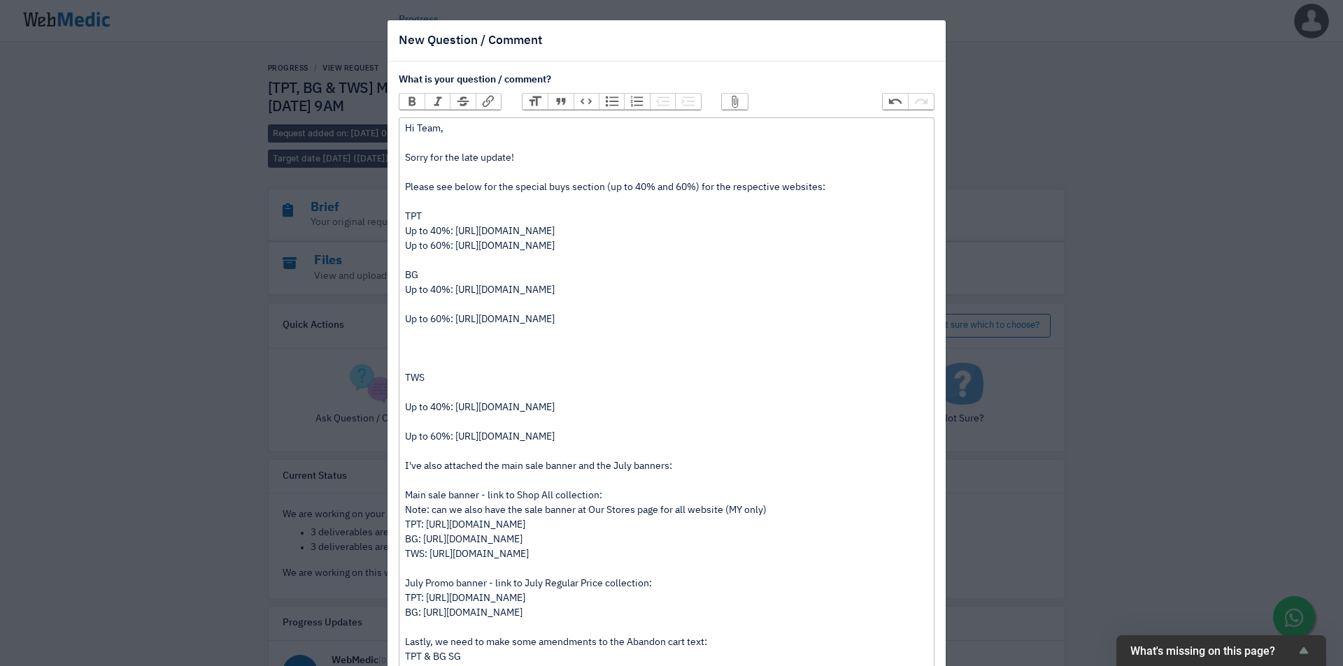
click at [413, 306] on div "Up to 40%: https://admin.shopify.com/store/boardinggatesg/collections/504077746…" at bounding box center [666, 297] width 522 height 29
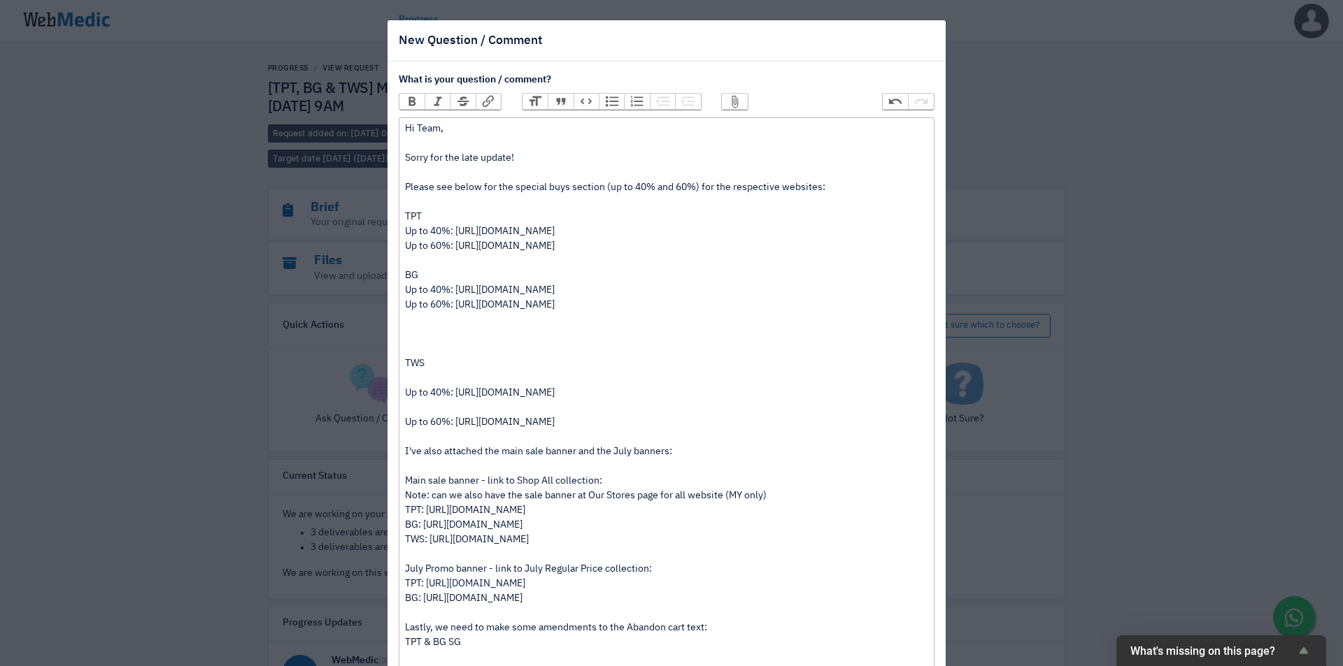
click at [399, 292] on trix-editor "Hi Team, Sorry for the late update! Please see below for the special buys secti…" at bounding box center [667, 532] width 536 height 831
click at [424, 340] on div "Up to 60%: https://admin.shopify.com/store/boardinggatesg/collections/504077779…" at bounding box center [666, 327] width 522 height 59
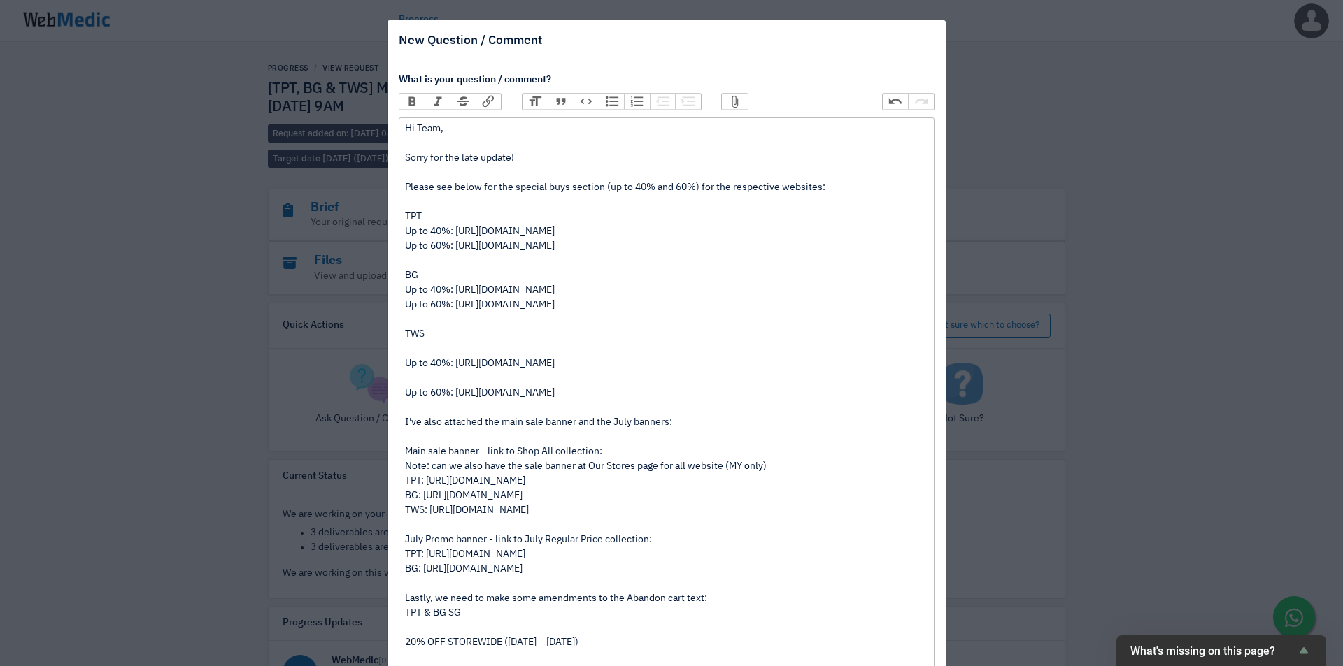
click at [417, 350] on div "TWS" at bounding box center [666, 341] width 522 height 29
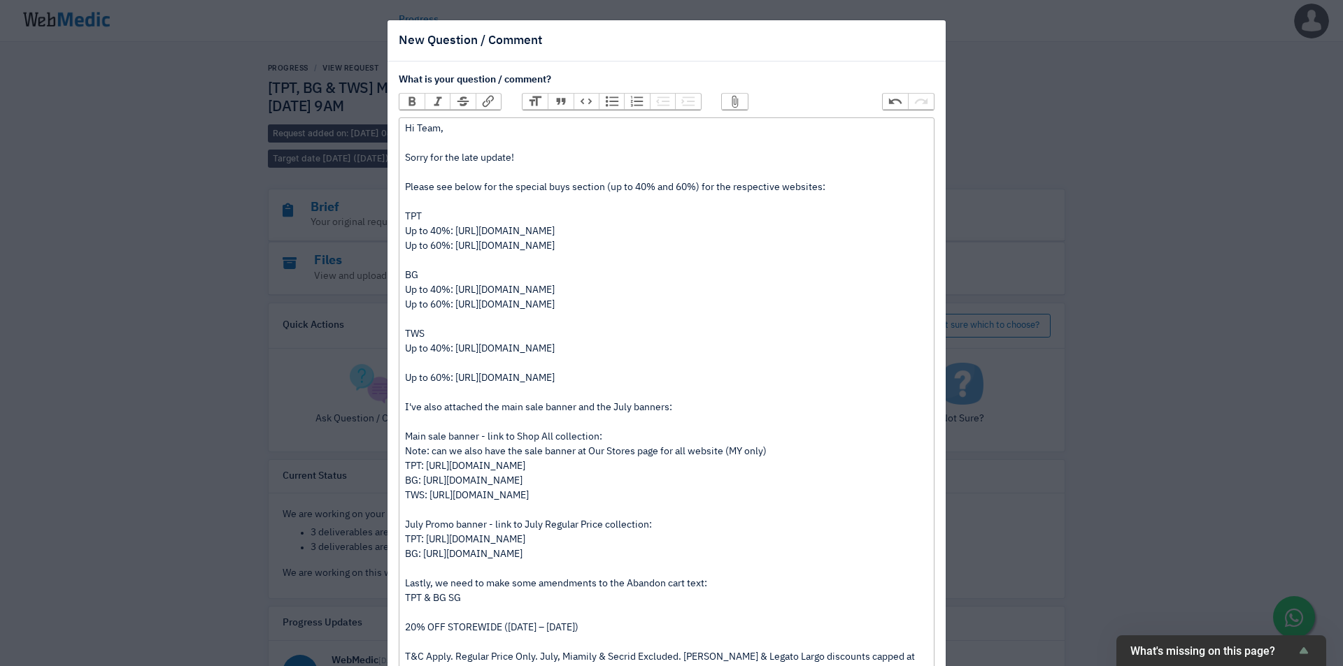
click at [416, 362] on div "Up to 40%: https://admin.shopify.com/store/thewalletshopsg/collections/52179966…" at bounding box center [666, 356] width 522 height 29
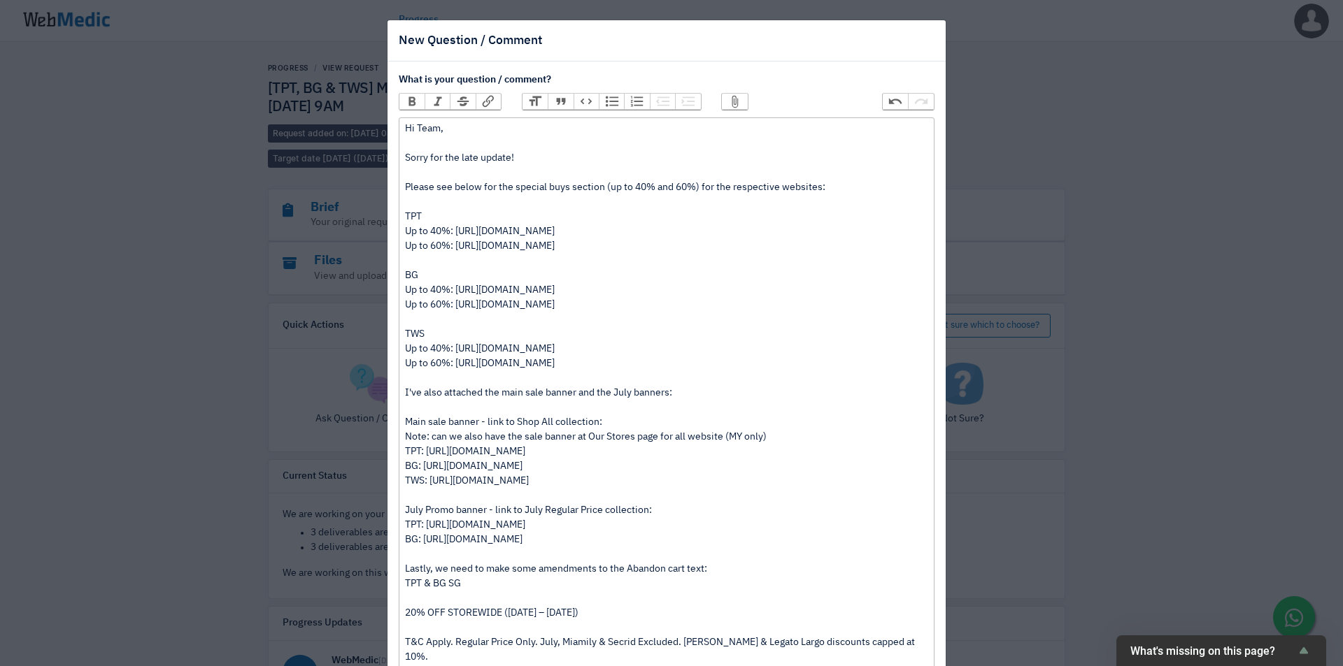
click at [406, 203] on div "Hi Team, Sorry for the late update! Please see below for the special buys secti…" at bounding box center [666, 173] width 522 height 103
drag, startPoint x: 510, startPoint y: 188, endPoint x: 594, endPoint y: 192, distance: 84.7
click at [594, 192] on div "Hi Team, Sorry for the late update! Please see below for the special buys secti…" at bounding box center [666, 173] width 522 height 103
click at [406, 214] on div "Hi Team, Sorry for the late update! Please see below for the special buys secti…" at bounding box center [666, 173] width 522 height 103
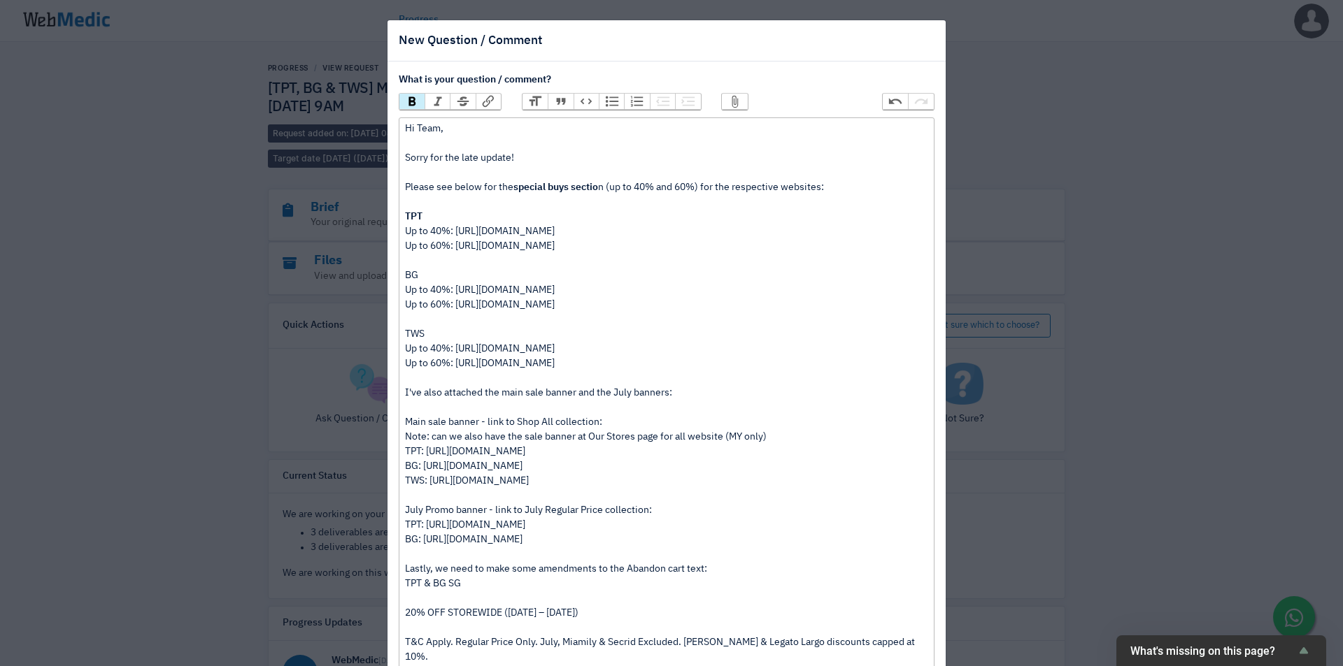
click at [410, 272] on div "Up to 60%: https://admin.shopify.com/store/theplanettravellersg/collections/326…" at bounding box center [666, 268] width 522 height 59
click at [410, 271] on div "Up to 60%: https://admin.shopify.com/store/theplanettravellersg/collections/326…" at bounding box center [666, 268] width 522 height 59
click at [406, 274] on div "Up to 60%: https://admin.shopify.com/store/theplanettravellersg/collections/326…" at bounding box center [666, 268] width 522 height 59
click at [406, 273] on div "Up to 60%: https://admin.shopify.com/store/theplanettravellersg/collections/326…" at bounding box center [666, 268] width 522 height 59
click at [412, 323] on div "Up to 60%: https://admin.shopify.com/store/boardinggatesg/collections/504077779…" at bounding box center [666, 312] width 522 height 29
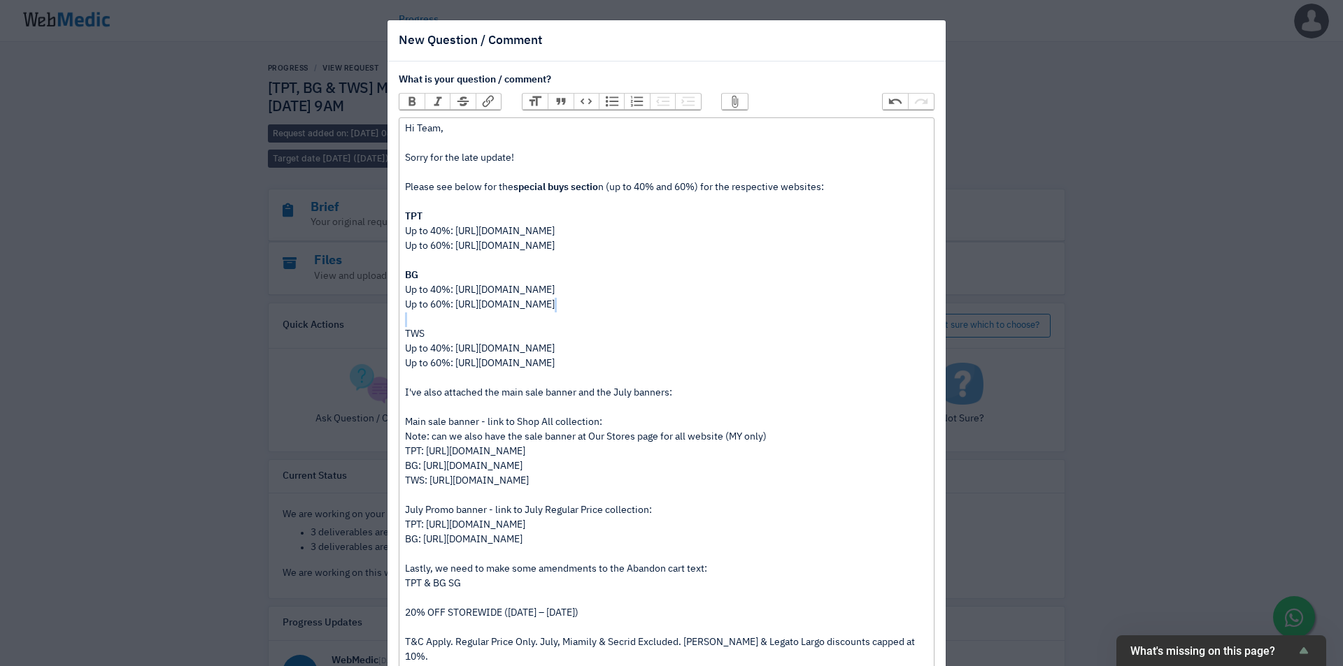
click at [412, 323] on div "Up to 60%: https://admin.shopify.com/store/boardinggatesg/collections/504077779…" at bounding box center [666, 312] width 522 height 29
click at [411, 331] on div "TWS" at bounding box center [666, 334] width 522 height 15
click at [441, 408] on div "Up to 60%: https://admin.shopify.com/store/thewalletshopsg/collections/52179969…" at bounding box center [666, 482] width 522 height 250
click at [405, 393] on div "Up to 60%: https://admin.shopify.com/store/thewalletshopsg/collections/52179969…" at bounding box center [666, 482] width 522 height 250
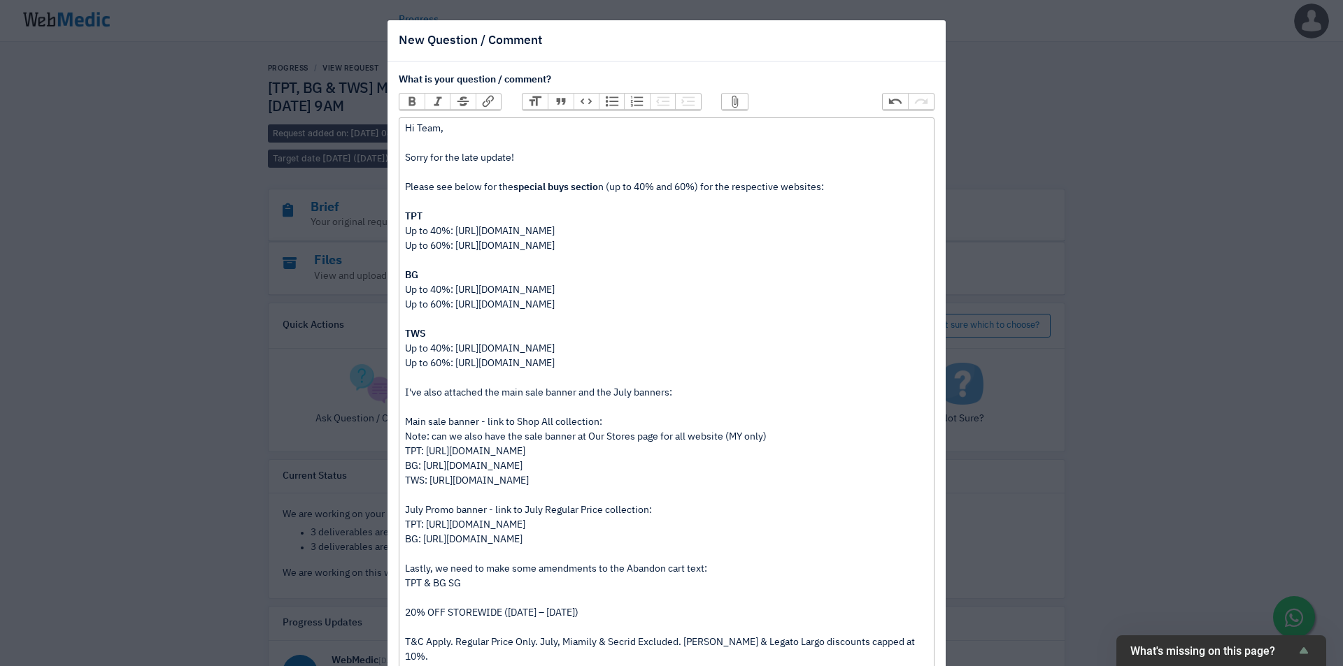
click at [407, 413] on div "Up to 60%: https://admin.shopify.com/store/thewalletshopsg/collections/52179969…" at bounding box center [666, 482] width 522 height 250
click at [405, 424] on div "Up to 60%: https://admin.shopify.com/store/thewalletshopsg/collections/52179969…" at bounding box center [666, 482] width 522 height 250
click at [405, 440] on div "Up to 60%: https://admin.shopify.com/store/thewalletshopsg/collections/52179969…" at bounding box center [666, 482] width 522 height 250
click at [399, 448] on trix-editor "Hi Team, Sorry for the late update! Please see below for the special buys secti…" at bounding box center [667, 503] width 536 height 773
click at [399, 466] on trix-editor "Hi Team, Sorry for the late update! Please see below for the special buys secti…" at bounding box center [667, 503] width 536 height 773
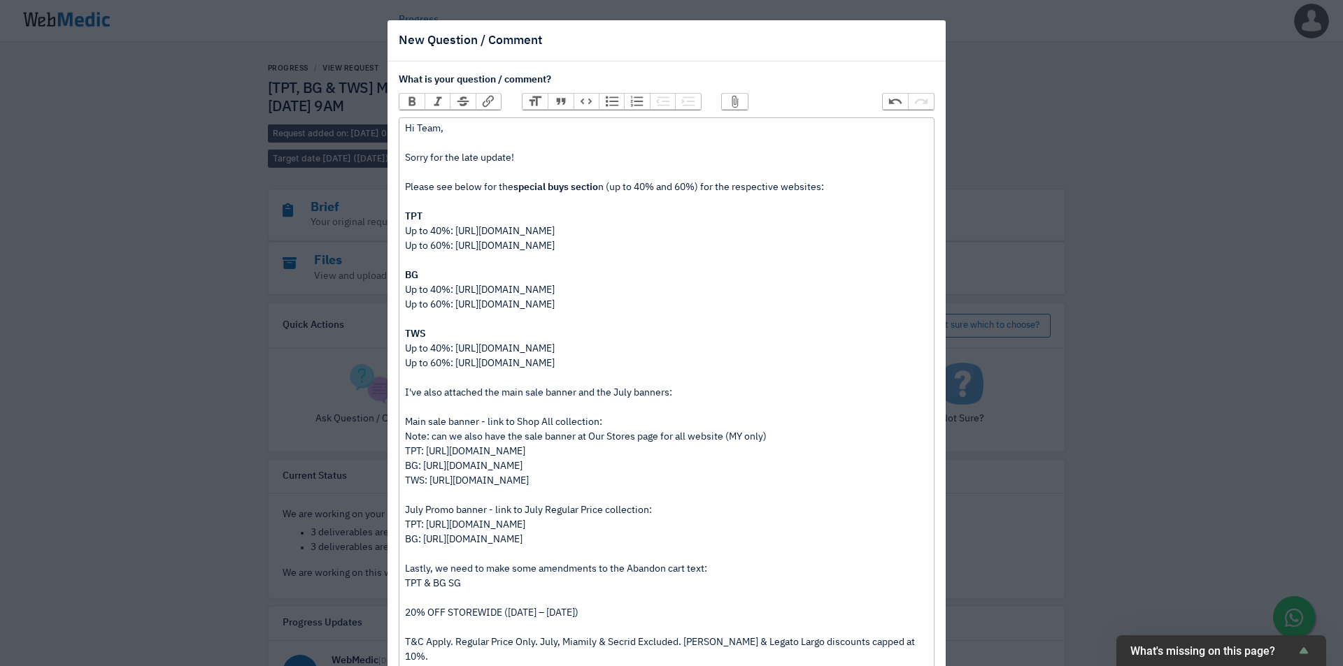
click at [399, 482] on trix-editor "Hi Team, Sorry for the late update! Please see below for the special buys secti…" at bounding box center [667, 503] width 536 height 773
drag, startPoint x: 400, startPoint y: 422, endPoint x: 473, endPoint y: 420, distance: 73.5
click at [473, 420] on div "Up to 60%: https://admin.shopify.com/store/thewalletshopsg/collections/52179969…" at bounding box center [666, 482] width 522 height 250
click at [578, 417] on div "Up to 60%: https://admin.shopify.com/store/thewalletshopsg/collections/52179969…" at bounding box center [666, 482] width 522 height 250
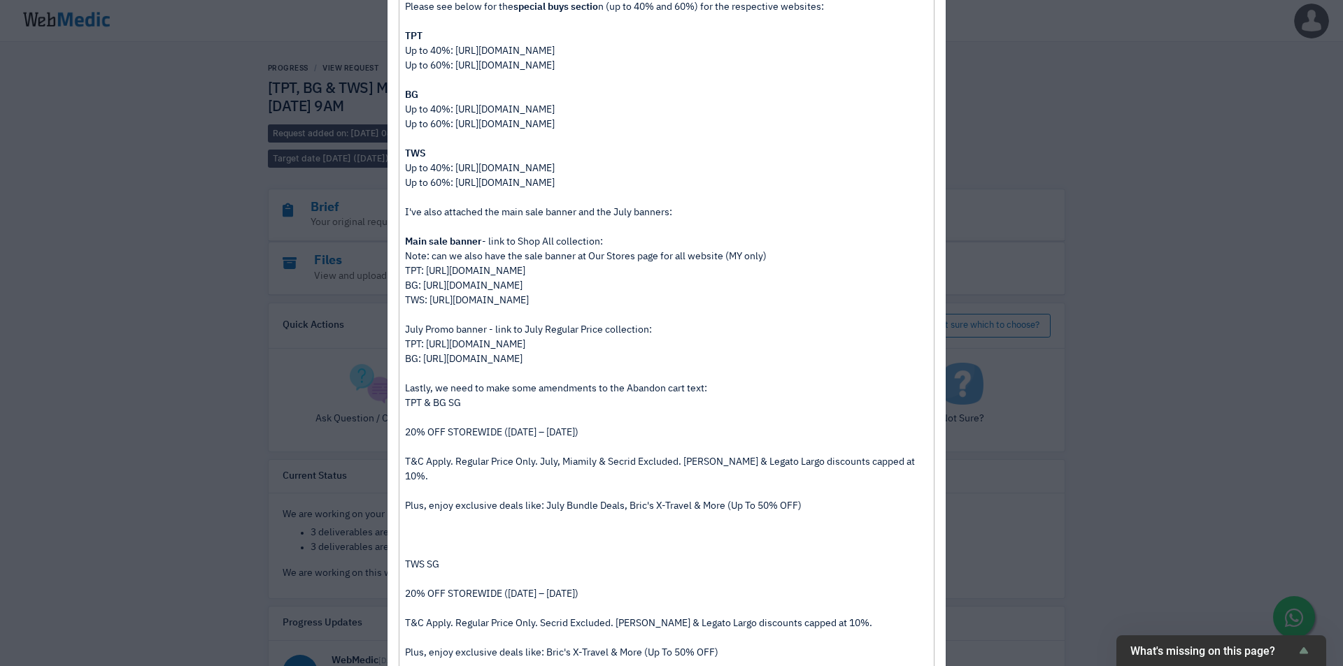
scroll to position [233, 0]
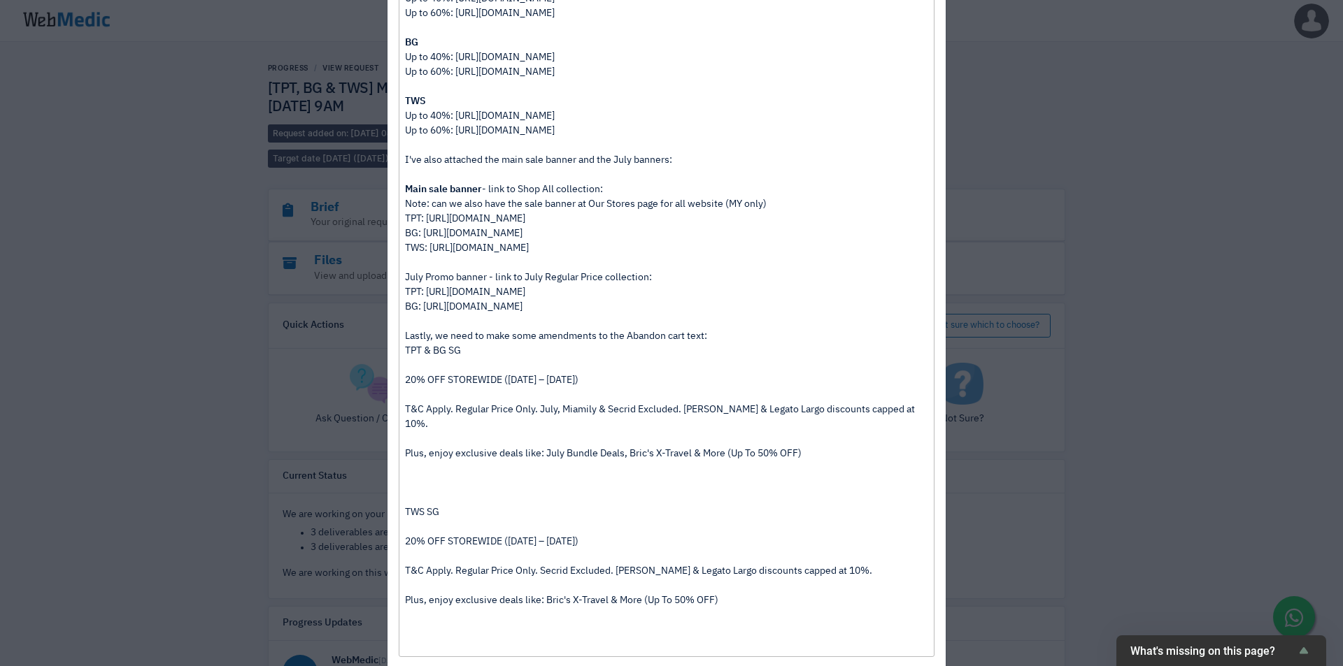
click at [399, 278] on trix-editor "Hi Team, Sorry for the late update! Please see below for the special buys secti…" at bounding box center [667, 271] width 536 height 773
drag, startPoint x: 399, startPoint y: 276, endPoint x: 483, endPoint y: 275, distance: 84.6
click at [483, 275] on trix-editor "Hi Team, Sorry for the late update! Please see below for the special buys secti…" at bounding box center [667, 271] width 536 height 773
click at [415, 365] on div "Up to 60%: https://admin.shopify.com/store/thewalletshopsg/collections/52179969…" at bounding box center [666, 249] width 522 height 250
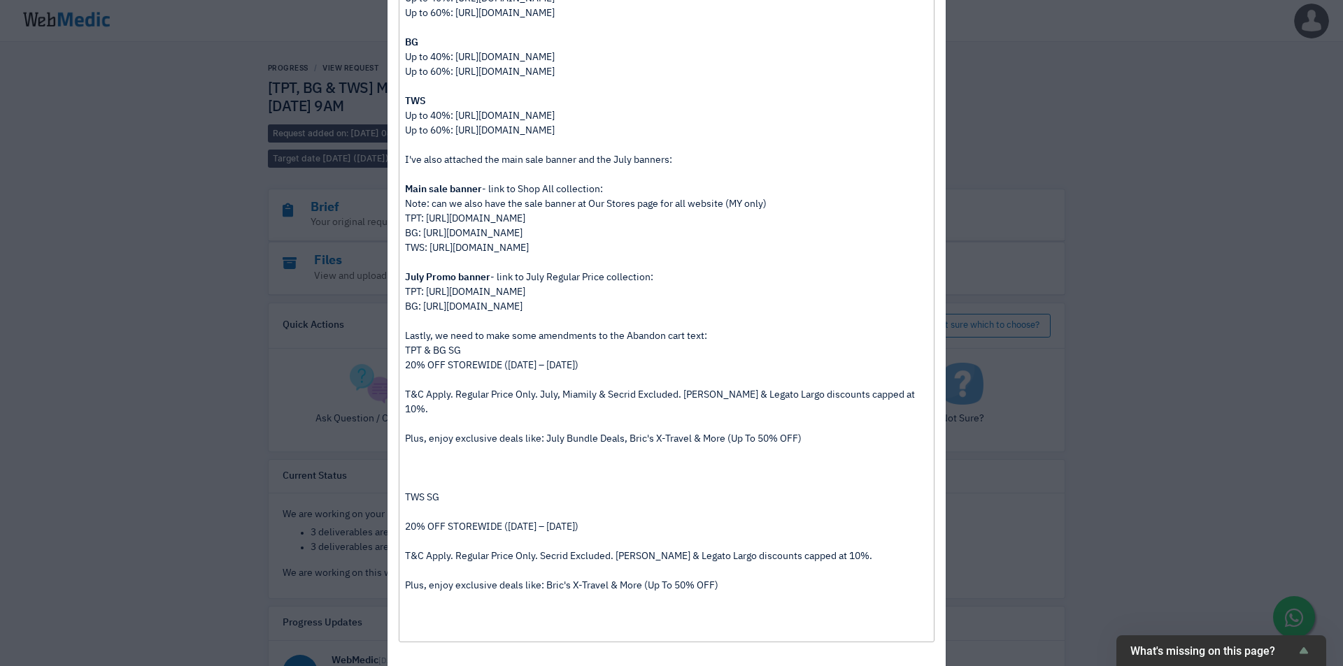
click at [399, 340] on trix-editor "Hi Team, Sorry for the late update! Please see below for the special buys secti…" at bounding box center [667, 264] width 536 height 758
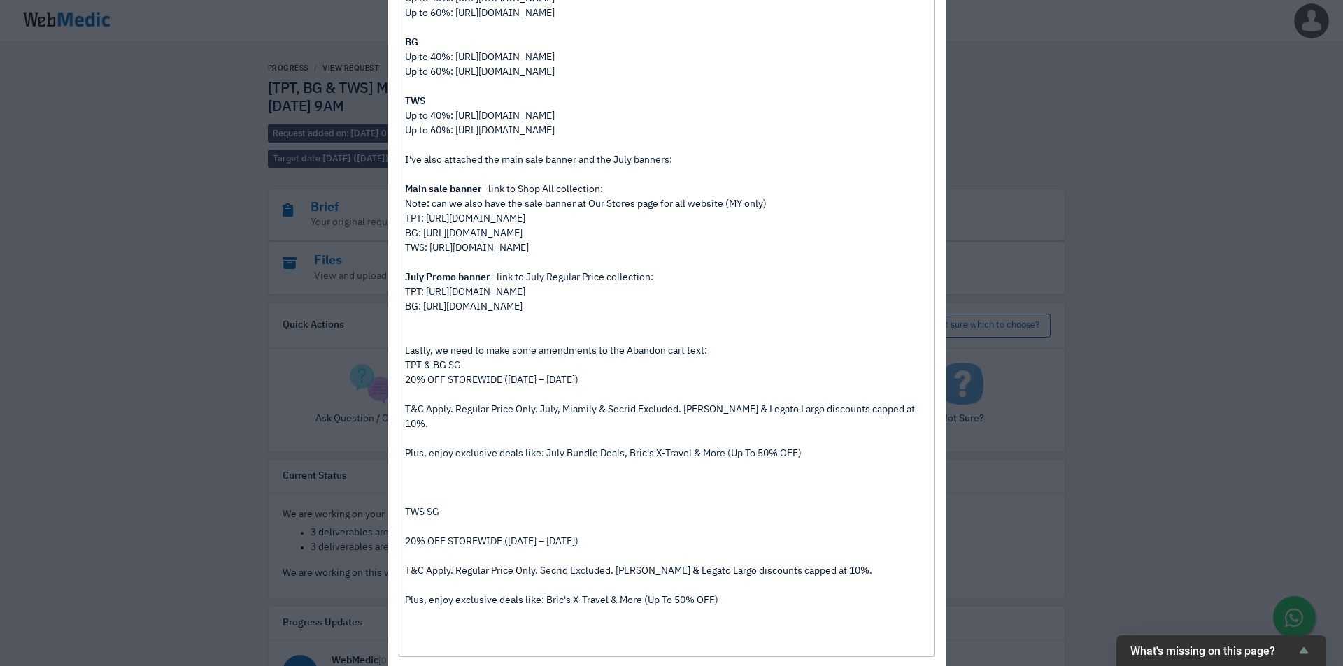
click at [399, 371] on trix-editor "Hi Team, Sorry for the late update! Please see below for the special buys secti…" at bounding box center [667, 271] width 536 height 773
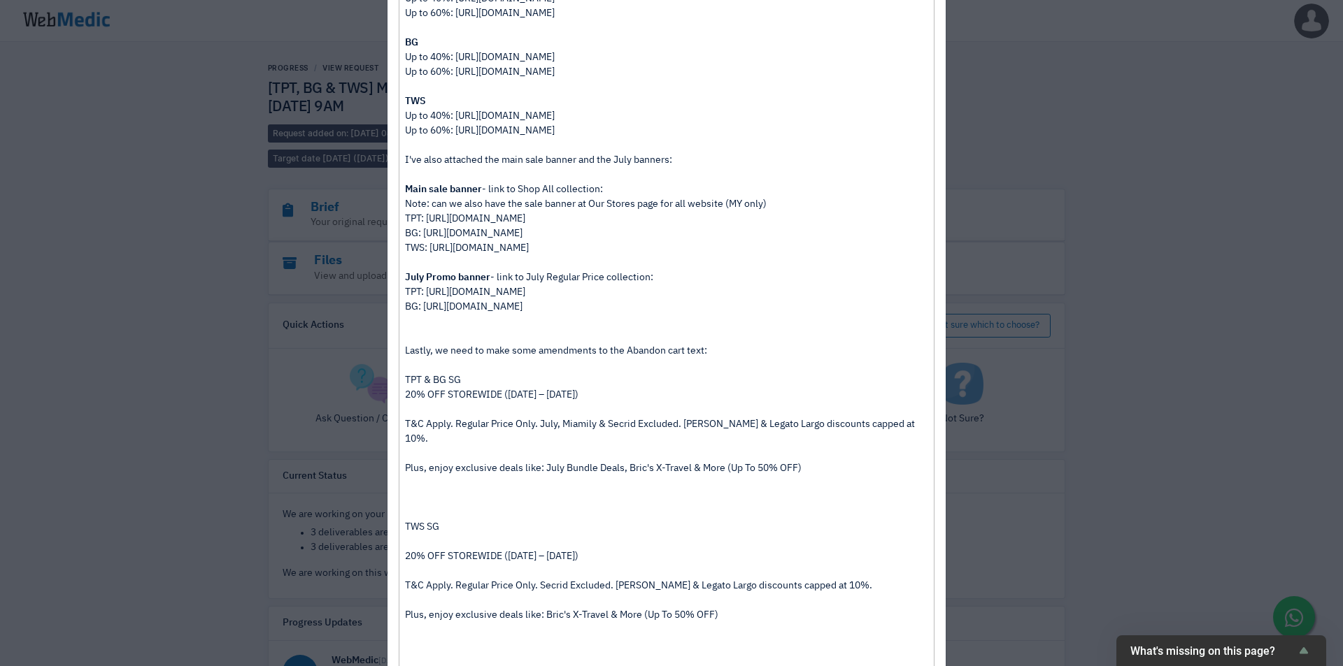
drag, startPoint x: 399, startPoint y: 396, endPoint x: 459, endPoint y: 421, distance: 65.2
click at [399, 396] on trix-editor "Hi Team, Sorry for the late update! Please see below for the special buys secti…" at bounding box center [667, 278] width 536 height 787
click at [408, 412] on div "20% OFF STOREWIDE ([DATE] – [DATE])" at bounding box center [666, 402] width 522 height 29
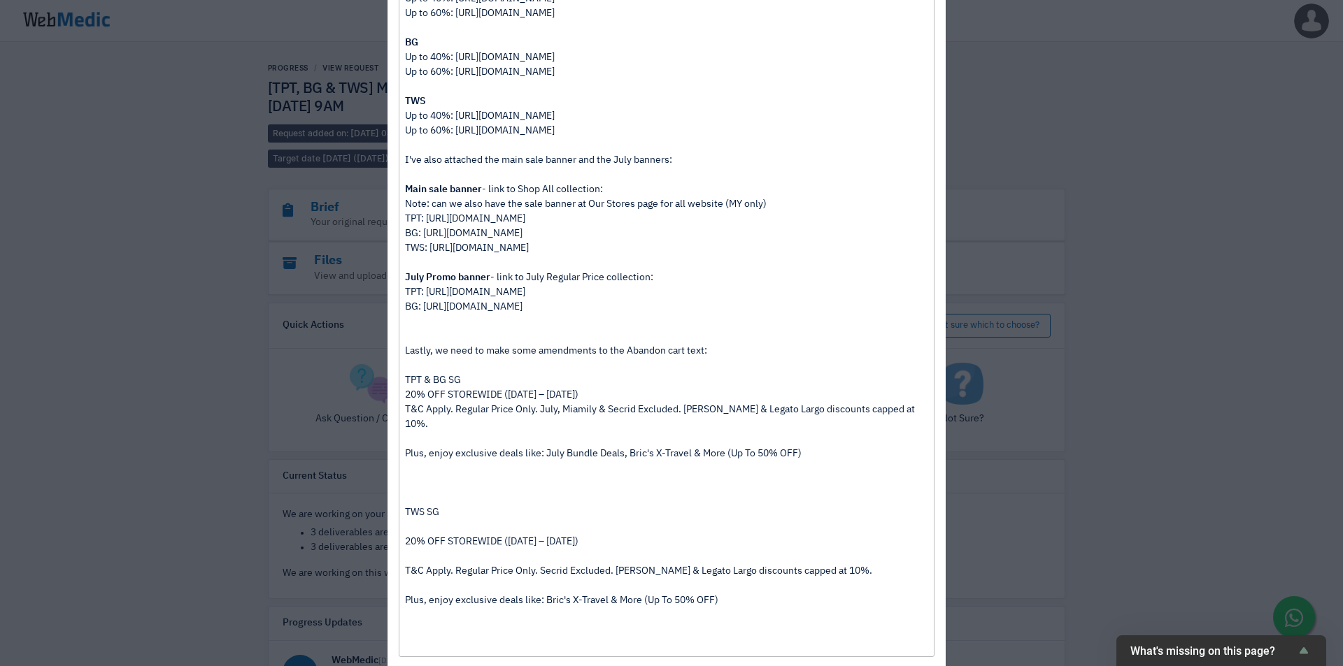
click at [405, 427] on div "T&C Apply. Regular Price Only. July, Miamily & Secrid Excluded. Anello & Legato…" at bounding box center [666, 425] width 522 height 44
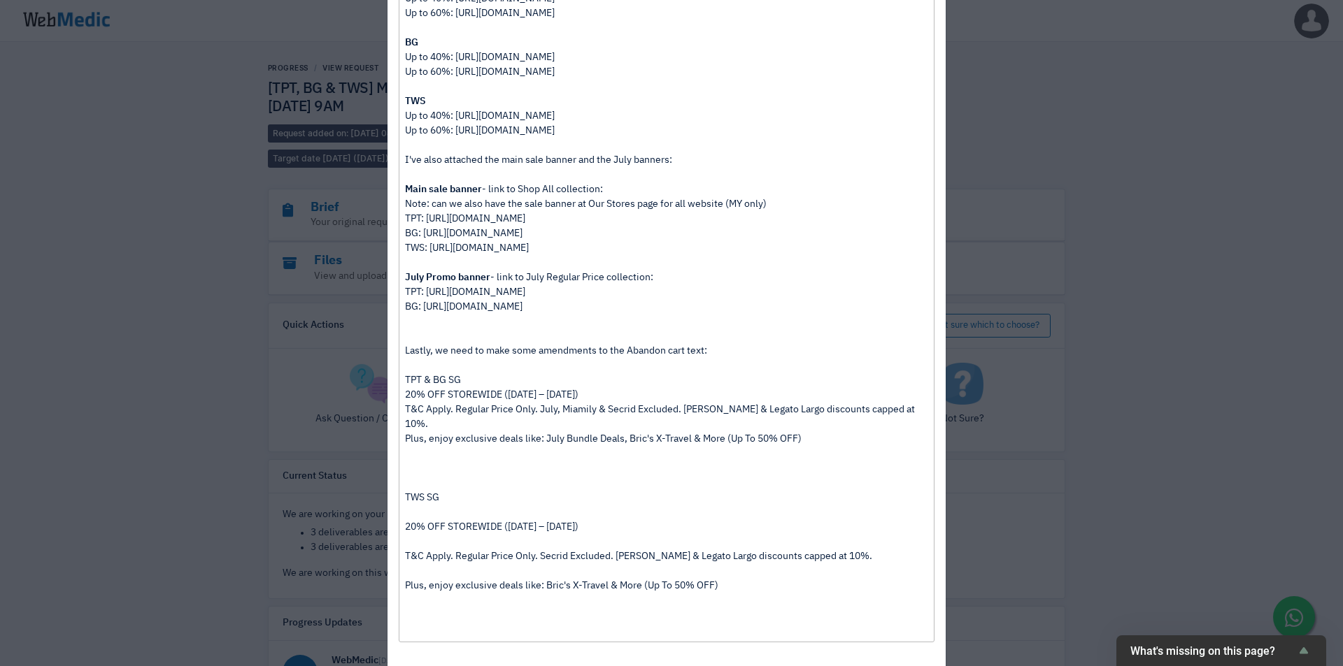
drag, startPoint x: 400, startPoint y: 410, endPoint x: 408, endPoint y: 415, distance: 10.1
click at [405, 410] on div "T&C Apply. Regular Price Only. July, Miamily & Secrid Excluded. Anello & Legato…" at bounding box center [666, 417] width 522 height 29
click at [406, 499] on div "TWS SG" at bounding box center [666, 505] width 522 height 29
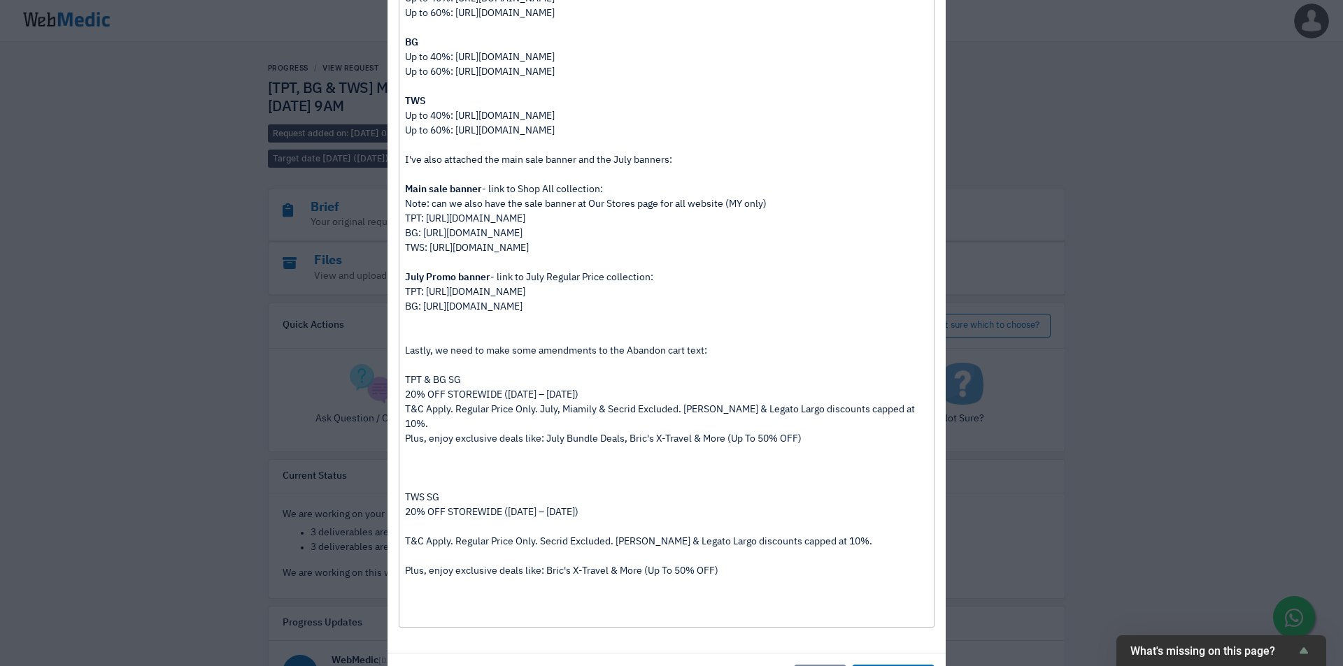
drag, startPoint x: 400, startPoint y: 467, endPoint x: 468, endPoint y: 477, distance: 68.5
click at [405, 468] on div at bounding box center [666, 476] width 522 height 29
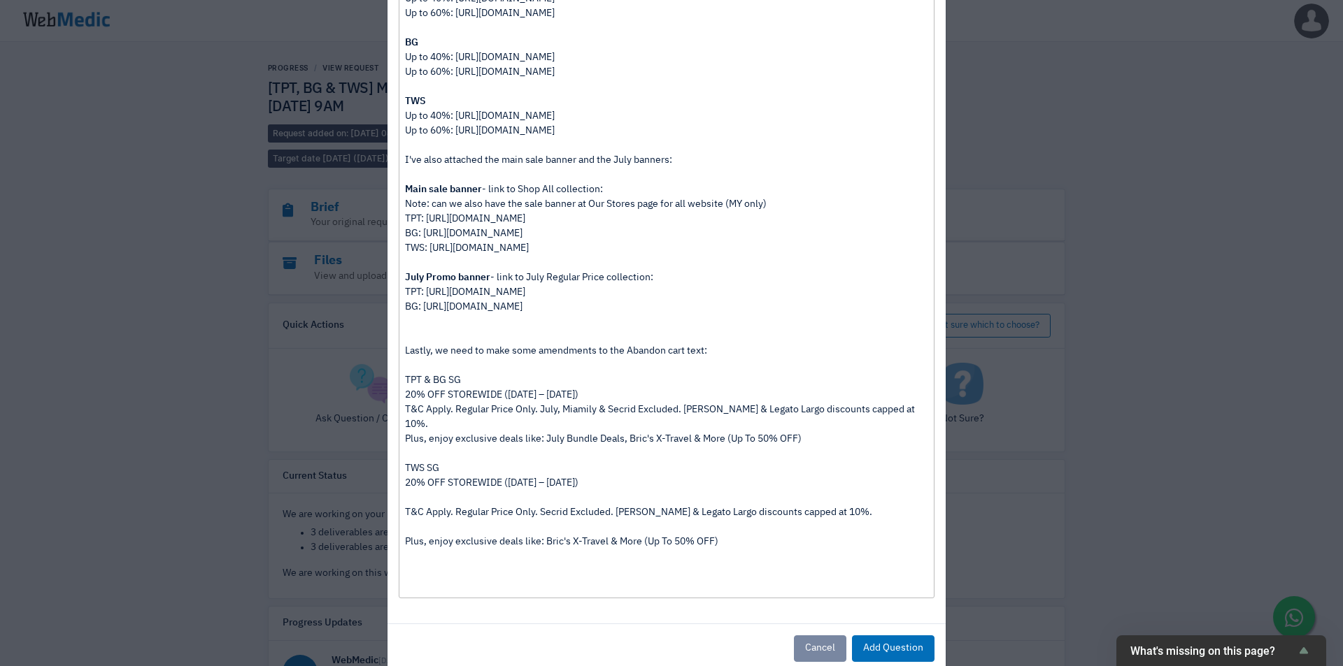
drag, startPoint x: 409, startPoint y: 479, endPoint x: 419, endPoint y: 492, distance: 15.9
click at [410, 480] on div "20% OFF STOREWIDE ([DATE] – [DATE])" at bounding box center [666, 490] width 522 height 29
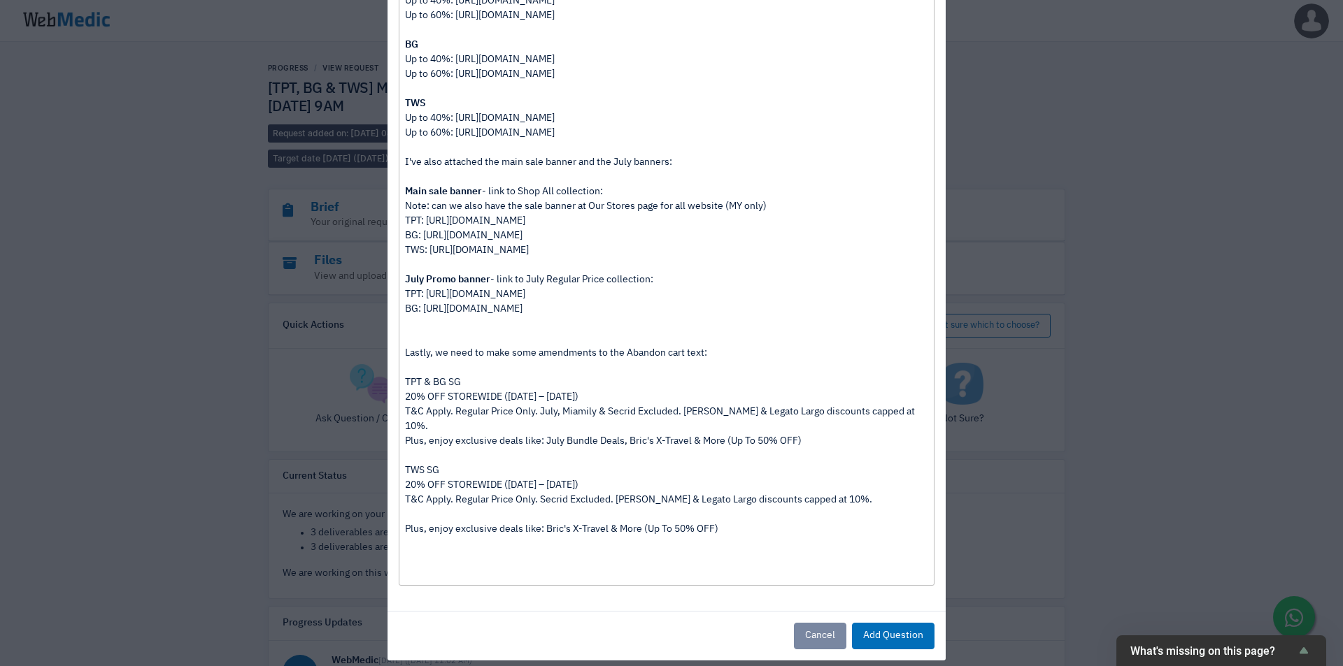
click at [416, 503] on div "T&C Apply. Regular Price Only. Secrid Excluded. Anello & Legato Largo discounts…" at bounding box center [666, 507] width 522 height 29
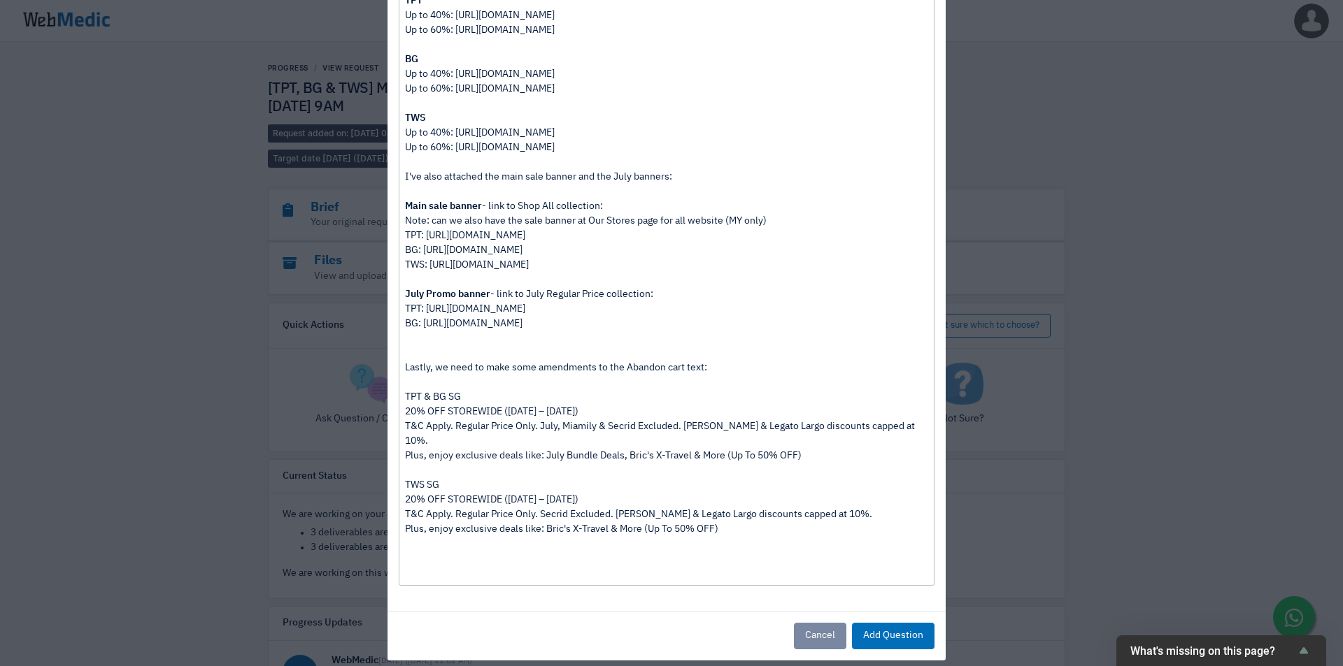
click at [650, 478] on div "TWS SG" at bounding box center [666, 485] width 522 height 15
drag, startPoint x: 622, startPoint y: 367, endPoint x: 699, endPoint y: 366, distance: 77.6
click at [699, 366] on div "Up to 60%: https://admin.shopify.com/store/thewalletshopsg/collections/52179969…" at bounding box center [666, 273] width 522 height 264
click at [459, 397] on div "Up to 60%: https://admin.shopify.com/store/thewalletshopsg/collections/52179969…" at bounding box center [666, 273] width 522 height 264
click at [436, 478] on div "TWS SG" at bounding box center [666, 485] width 522 height 15
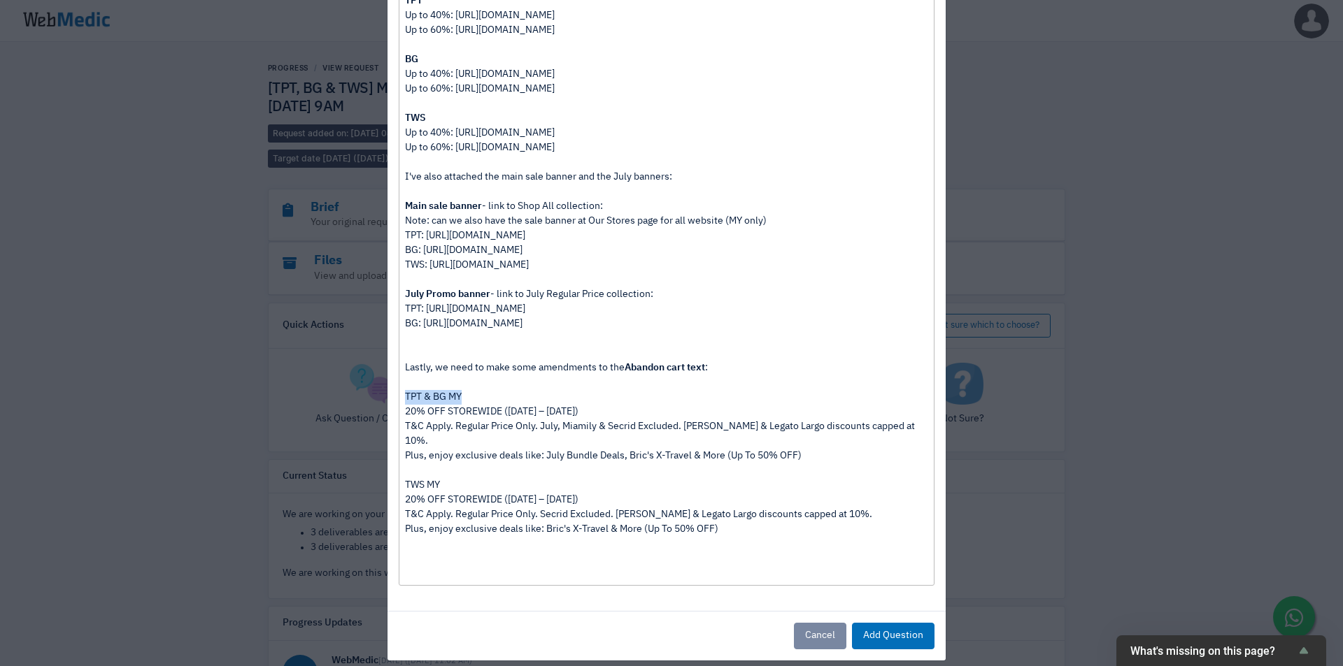
drag, startPoint x: 459, startPoint y: 397, endPoint x: 401, endPoint y: 400, distance: 58.8
click at [405, 400] on div "Up to 60%: https://admin.shopify.com/store/thewalletshopsg/collections/52179969…" at bounding box center [666, 273] width 522 height 264
drag, startPoint x: 435, startPoint y: 469, endPoint x: 395, endPoint y: 466, distance: 40.0
click at [399, 466] on trix-editor "Hi Team, Sorry for the late update! Please see below for the special buys secti…" at bounding box center [667, 243] width 536 height 685
type trix-editor "<div>Hi Team, <br>&nbsp;<br>Sorry for the late update!<br><br>Please see below …"
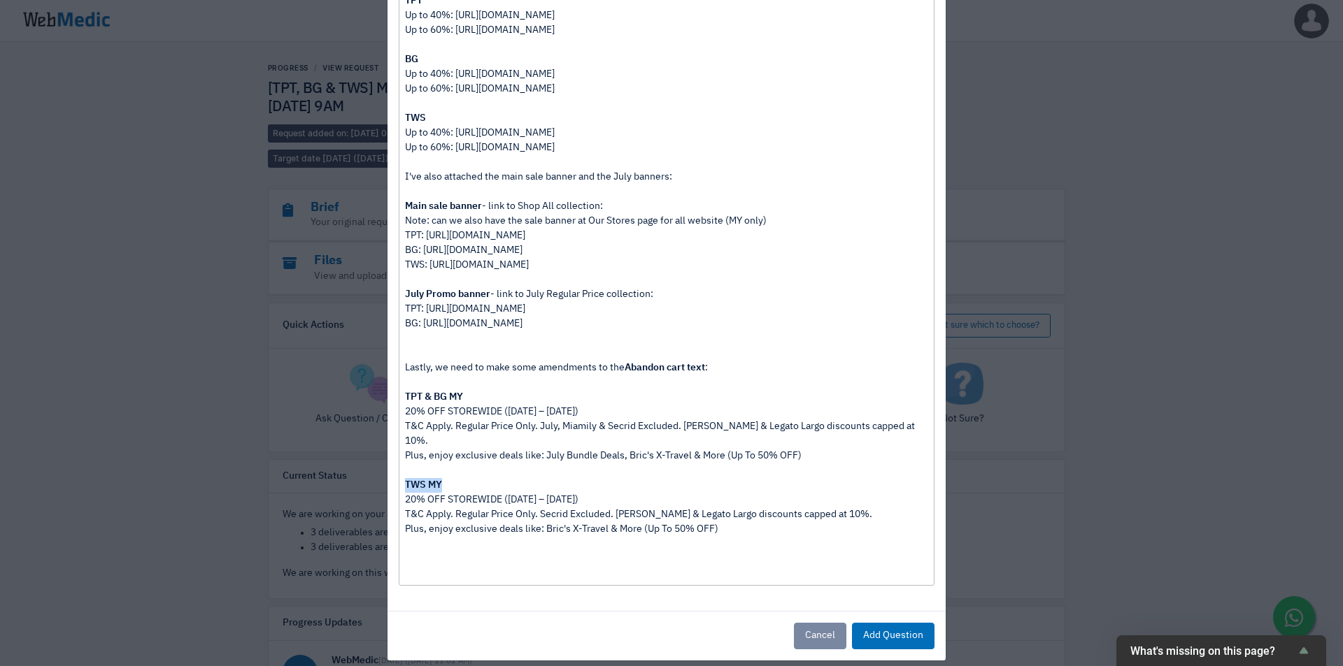
click at [593, 478] on div "TWS MY" at bounding box center [666, 485] width 522 height 15
click at [746, 522] on div "Plus, enjoy exclusive deals like: Bric's X-Travel & More (Up To 50% OFF)" at bounding box center [666, 536] width 522 height 29
click at [873, 623] on button "Add Question" at bounding box center [893, 636] width 83 height 27
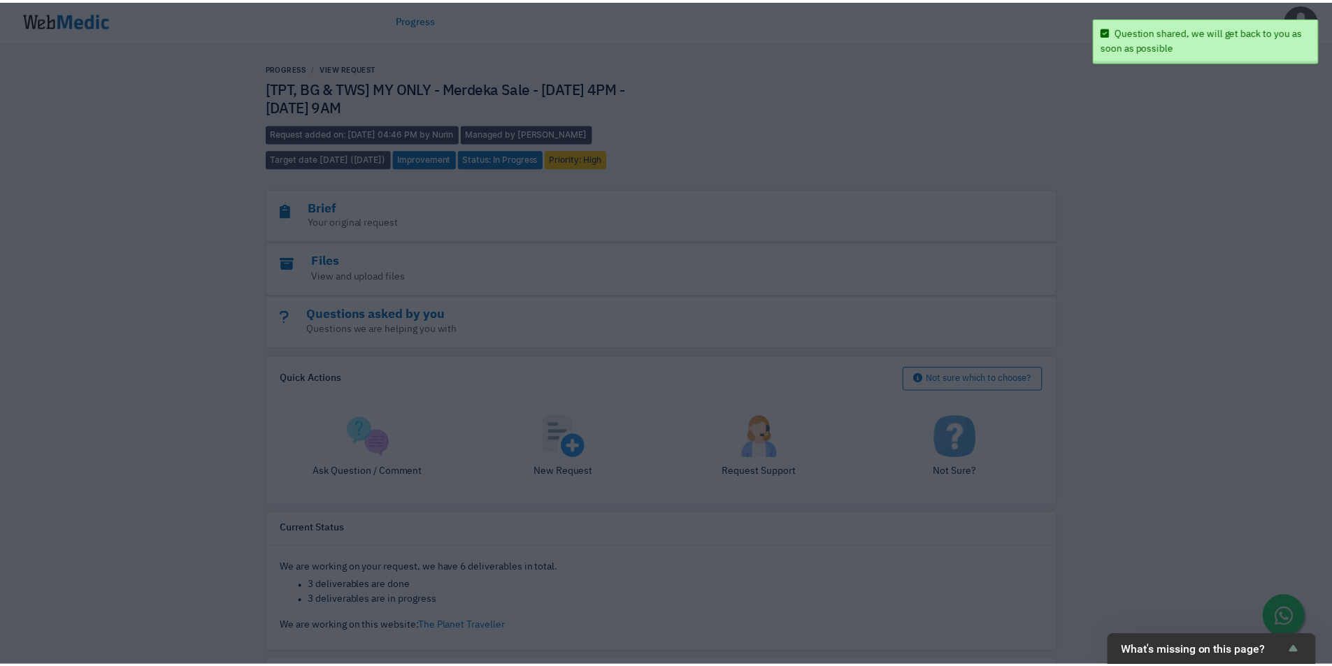
scroll to position [0, 0]
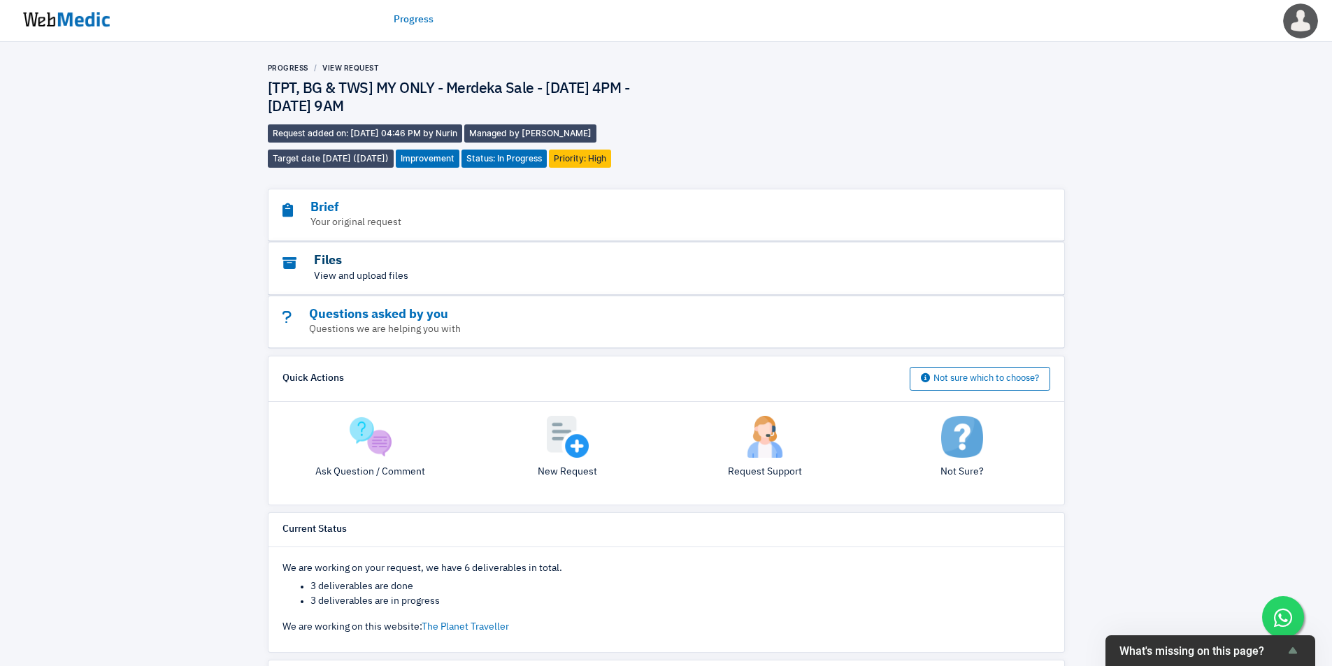
click at [356, 257] on h3 "Files" at bounding box center [627, 261] width 691 height 16
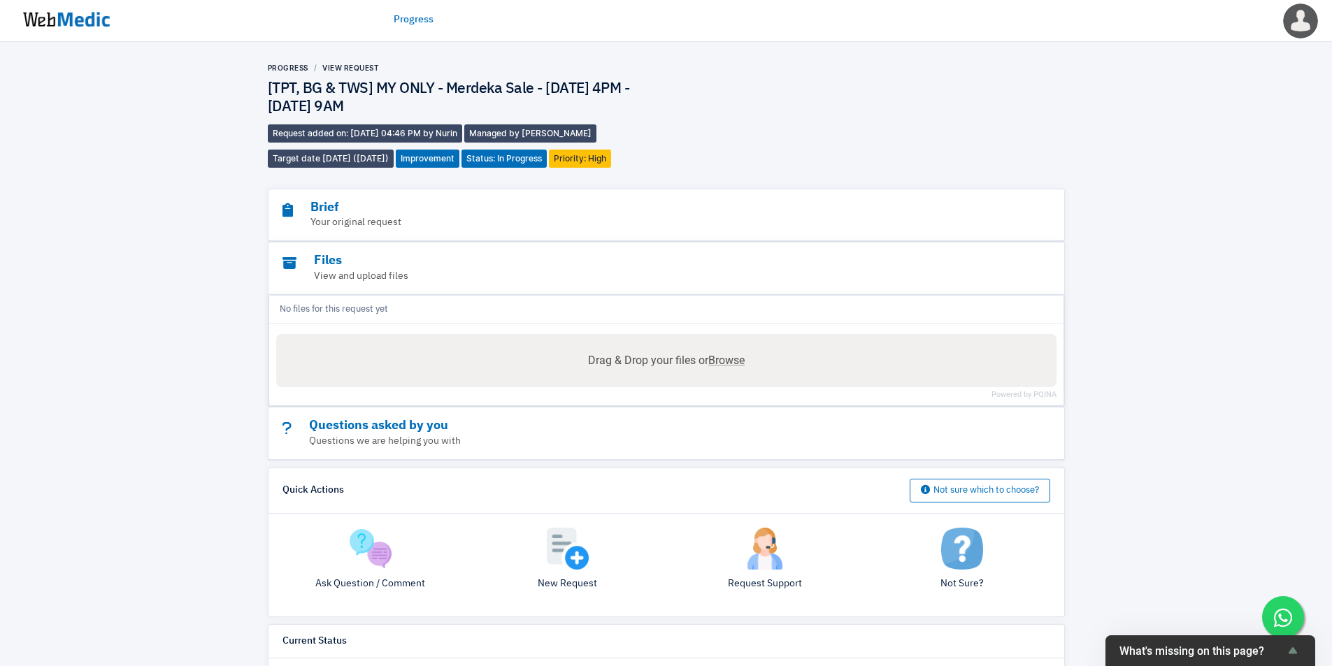
click at [734, 359] on span "Browse" at bounding box center [726, 360] width 36 height 13
click at [734, 338] on input "Drag & Drop your files or Browse" at bounding box center [666, 336] width 780 height 4
type input "C:\fakepath\merdeka 2025_MY TPTBG - D.png"
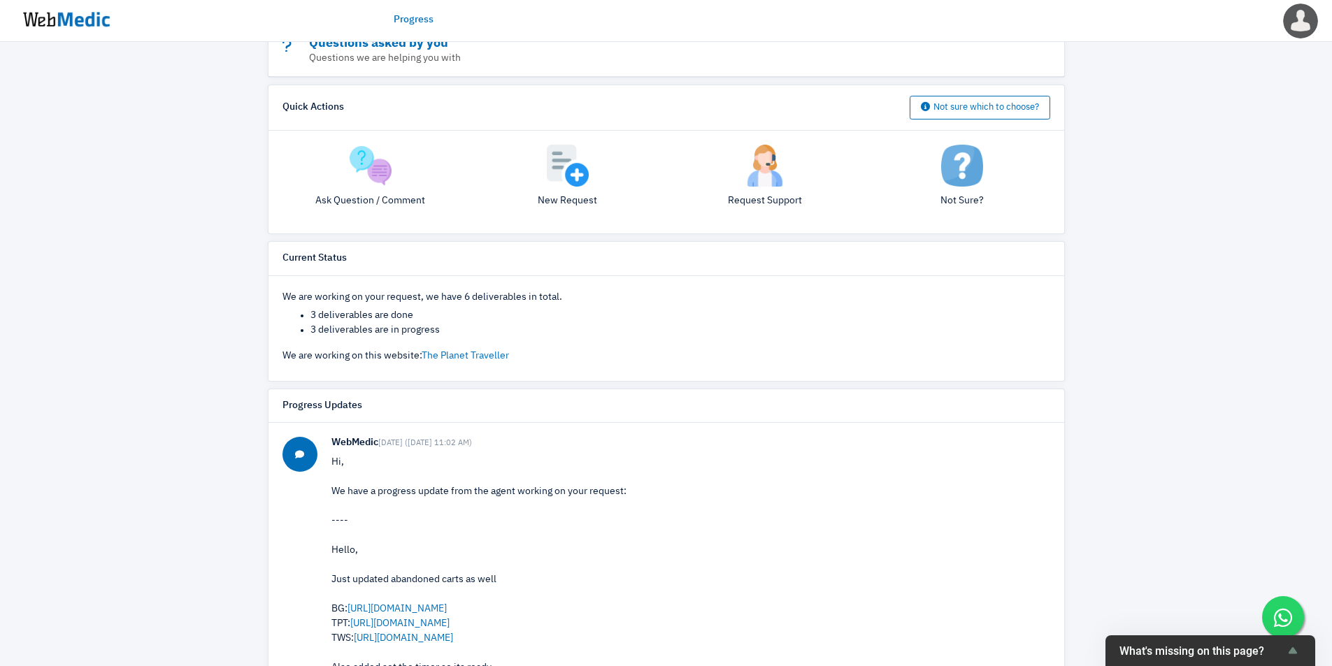
scroll to position [816, 0]
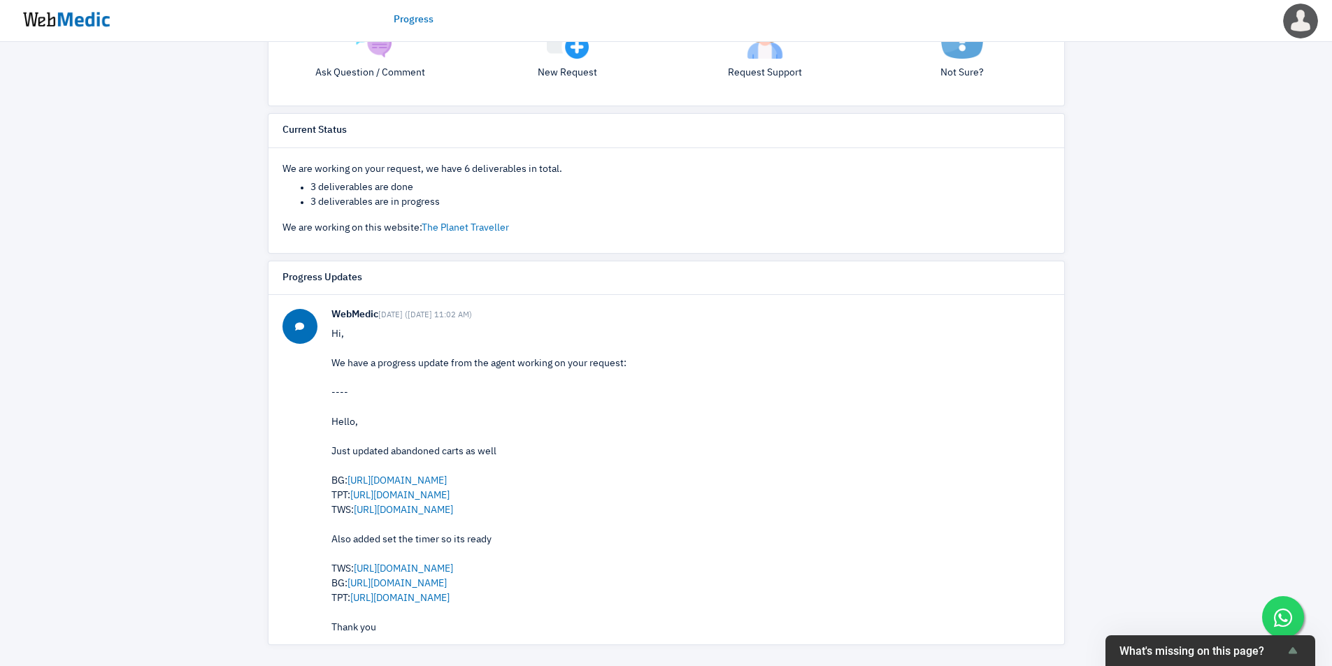
scroll to position [562, 0]
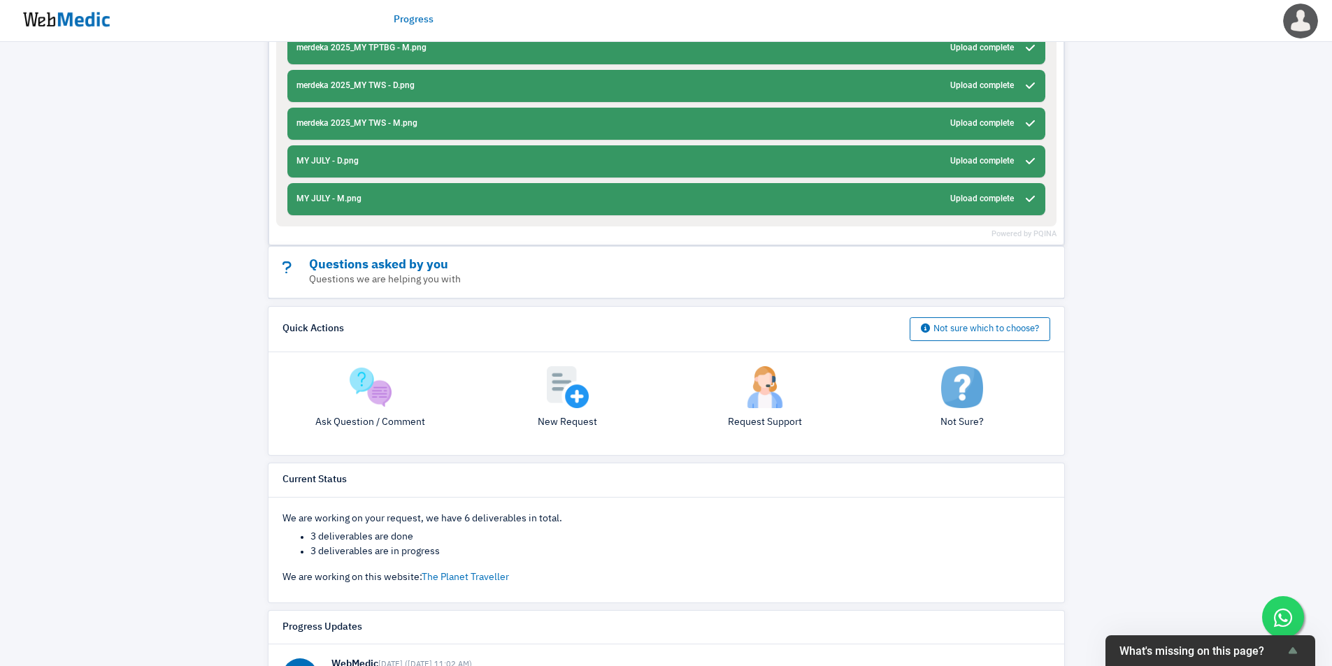
click at [1234, 422] on div "Progress View Request [TPT, BG & TWS] MY ONLY - Merdeka Sale - 28 Aug 4PM - 2 S…" at bounding box center [666, 248] width 1332 height 1536
drag, startPoint x: 1230, startPoint y: 336, endPoint x: 1134, endPoint y: 387, distance: 108.9
click at [1230, 337] on div "Progress View Request [TPT, BG & TWS] MY ONLY - Merdeka Sale - 28 Aug 4PM - 2 S…" at bounding box center [666, 248] width 1332 height 1536
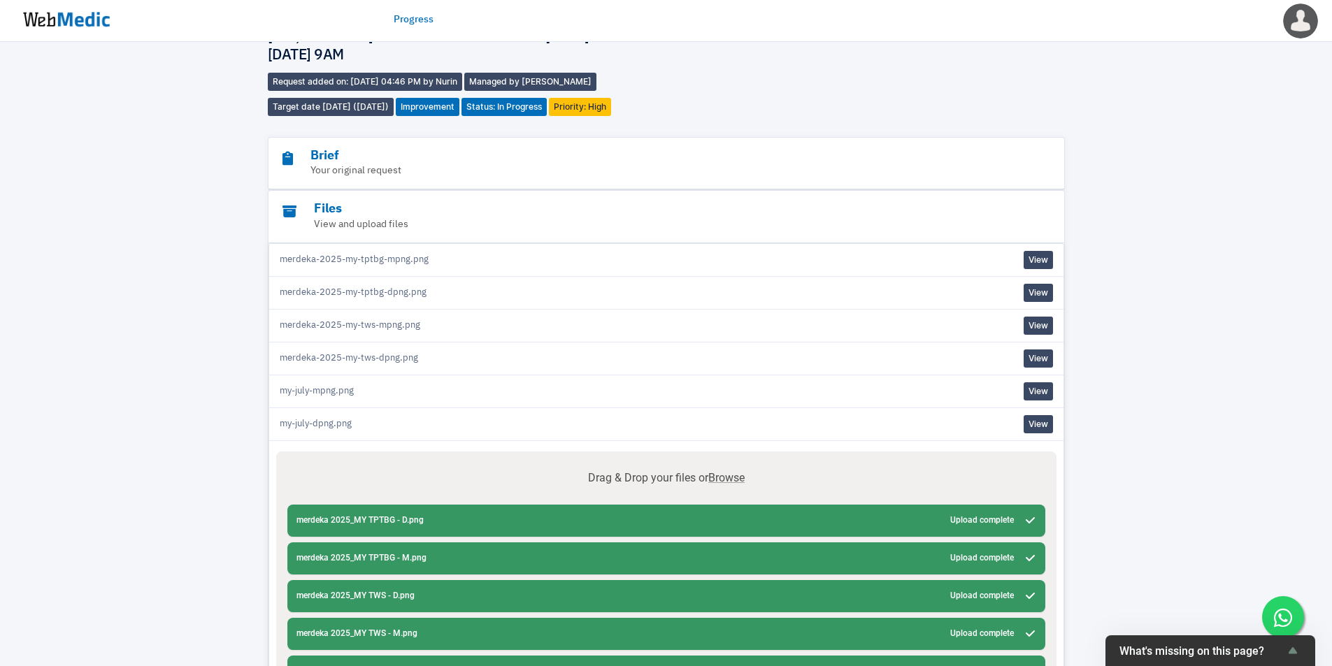
scroll to position [0, 0]
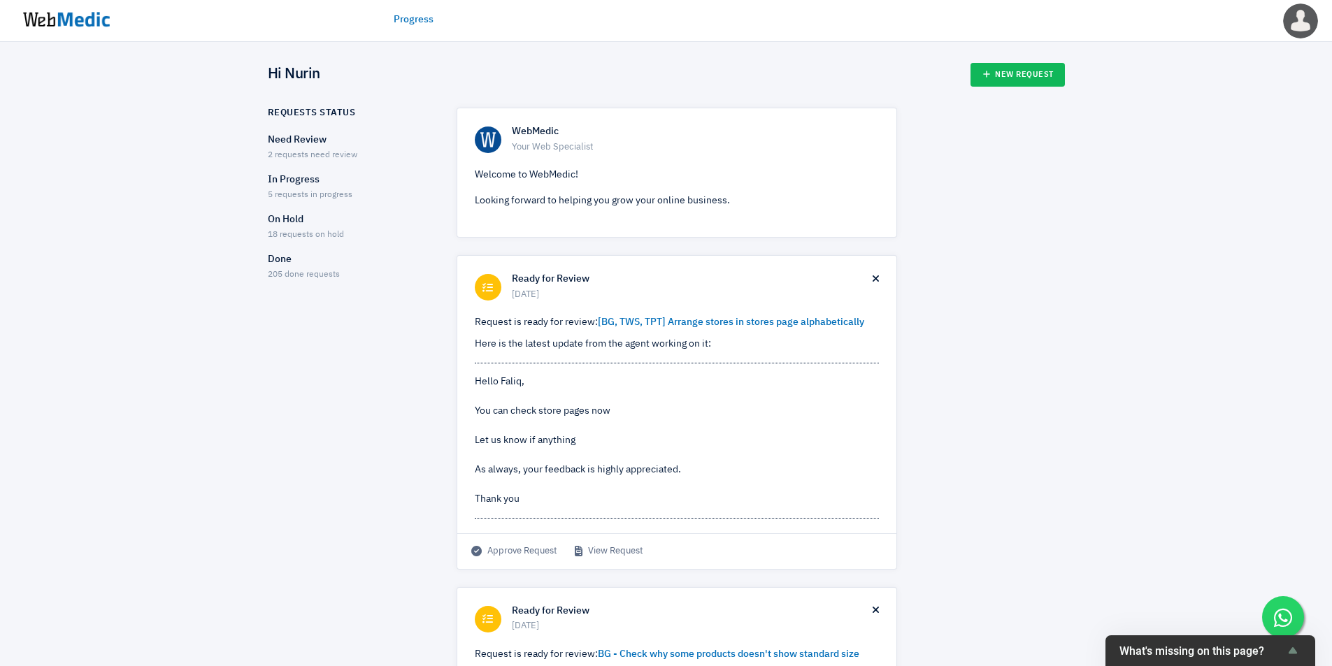
click at [310, 270] on div "Done 205 done requests" at bounding box center [350, 266] width 164 height 29
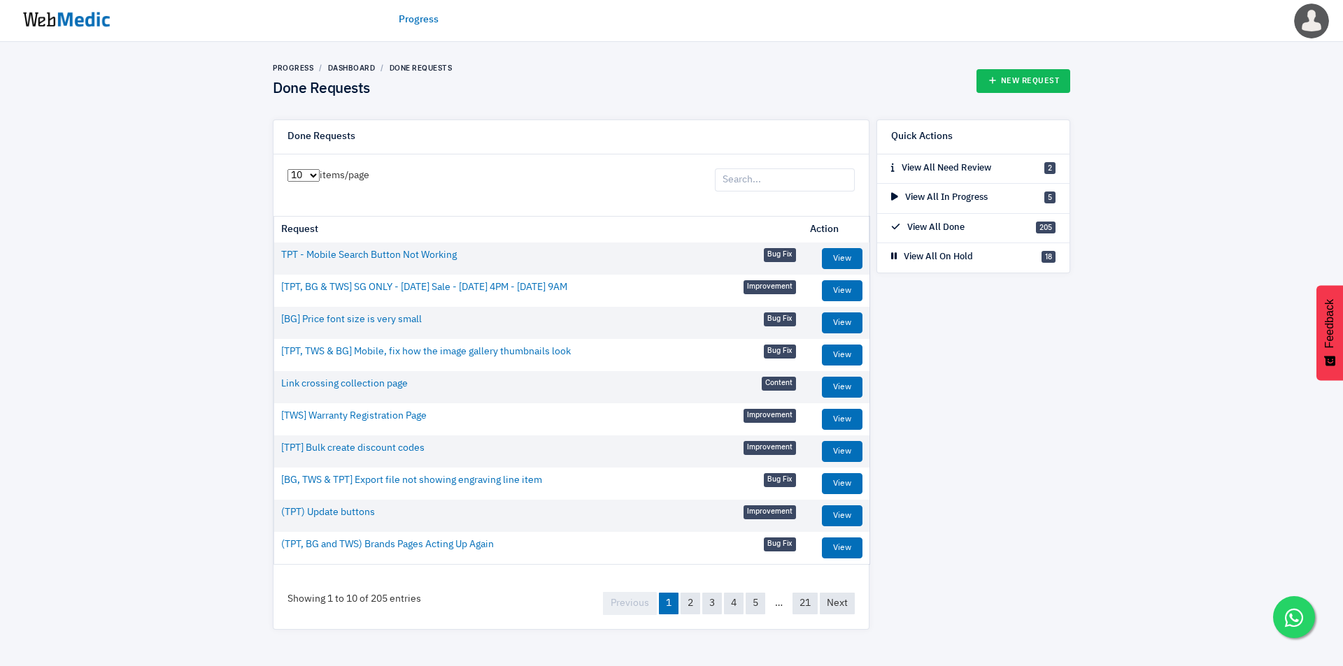
click at [808, 180] on input "search" at bounding box center [785, 181] width 140 height 24
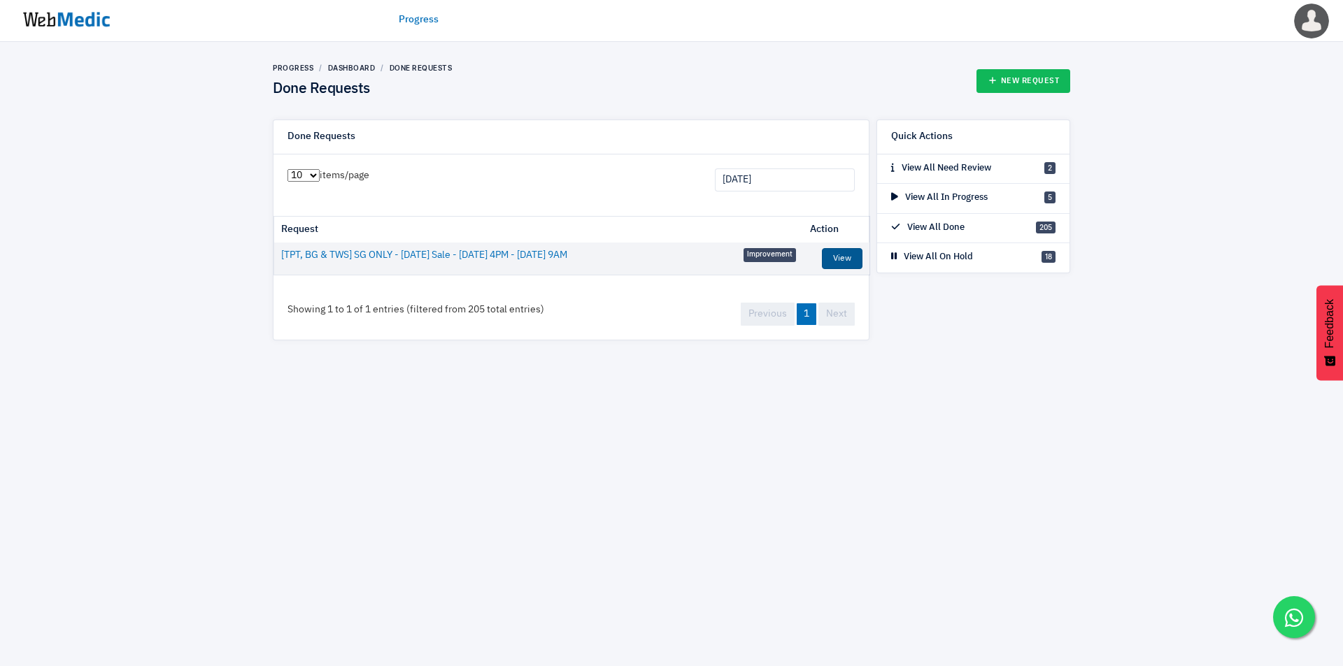
type input "[DATE]"
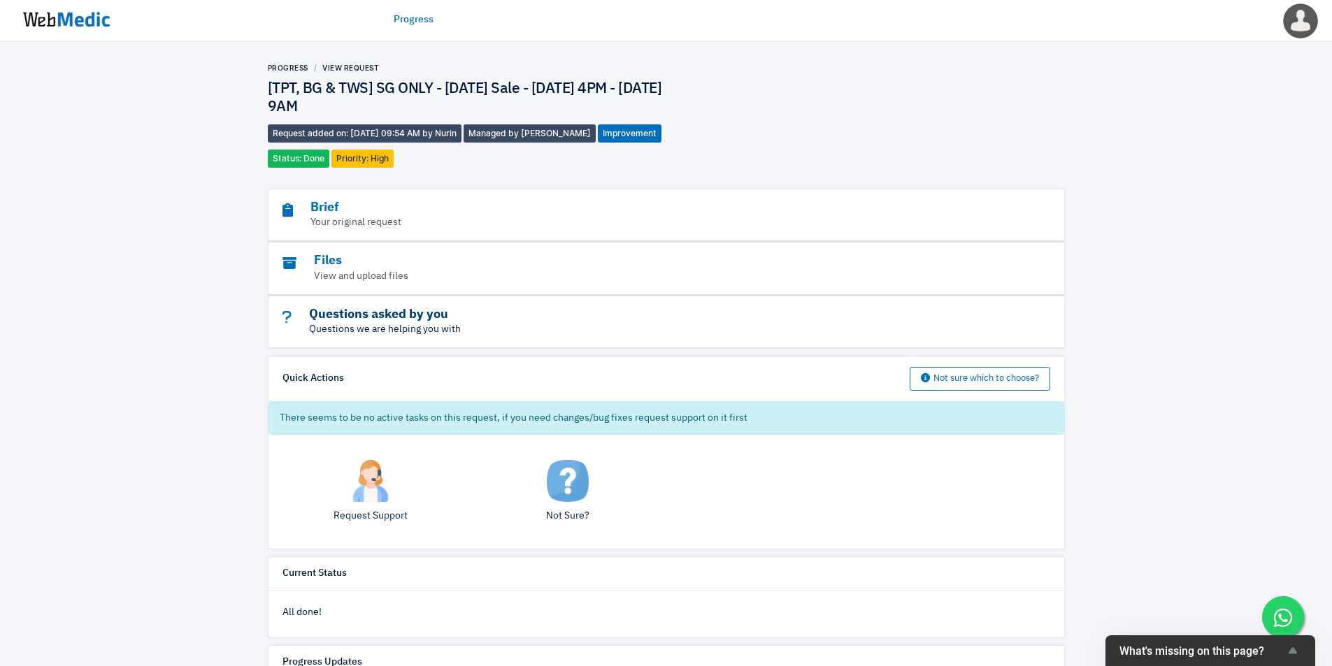
click at [416, 317] on h3 "Questions asked by you" at bounding box center [627, 315] width 691 height 16
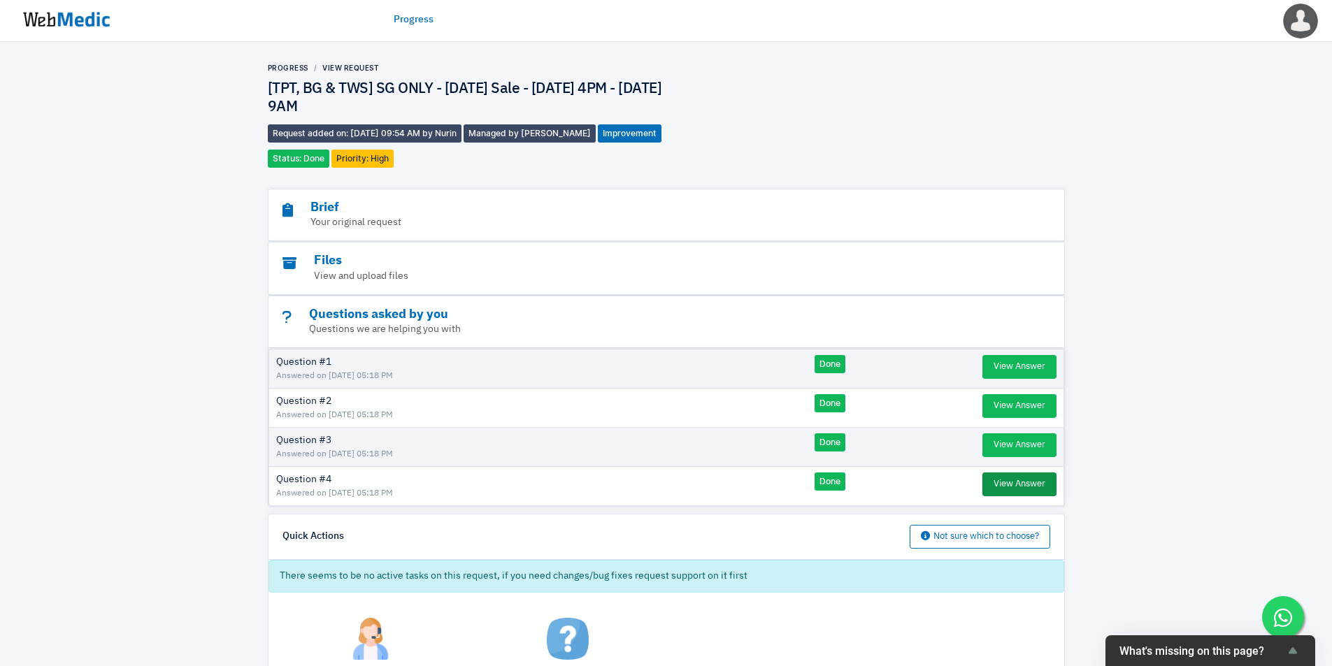
click at [987, 490] on button "View Answer" at bounding box center [1019, 485] width 74 height 24
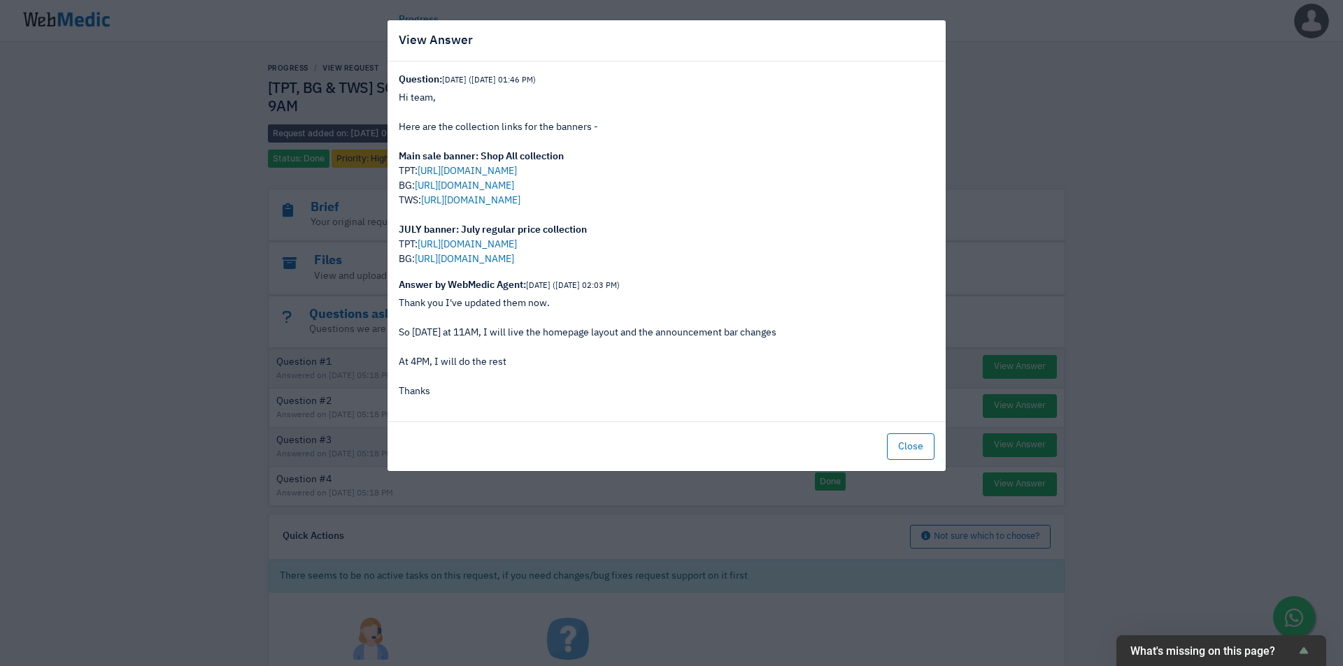
click at [559, 376] on p "Thank you I've updated them now. So tomorrow at 11AM, I will live the homepage …" at bounding box center [667, 347] width 536 height 103
